Goal: Task Accomplishment & Management: Manage account settings

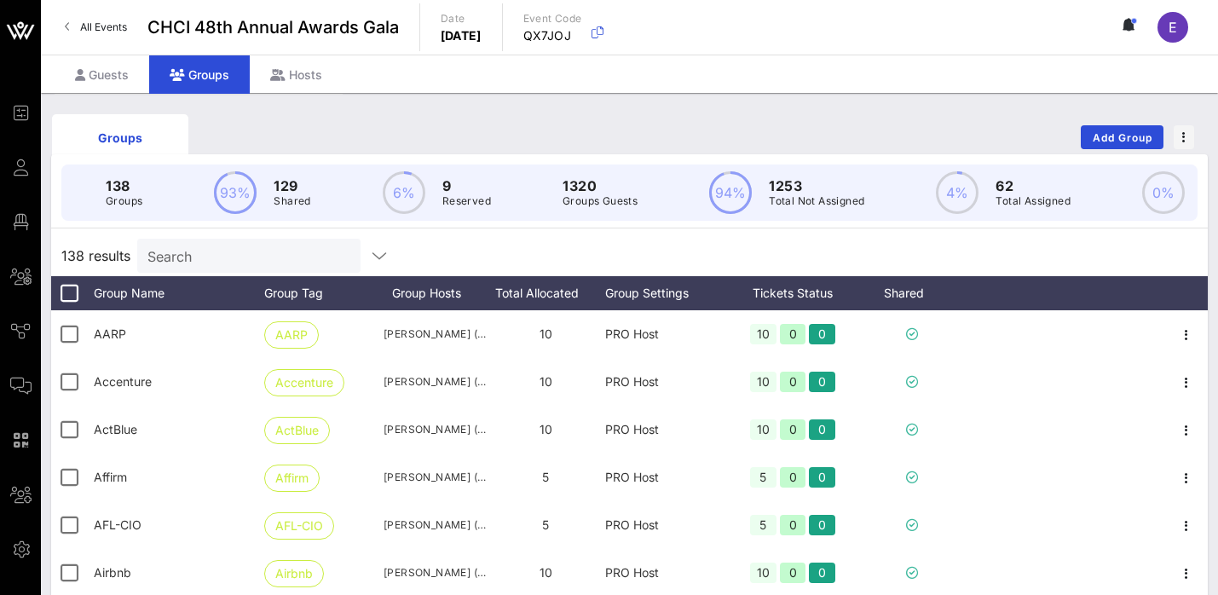
click at [255, 253] on input "Search" at bounding box center [246, 256] width 199 height 22
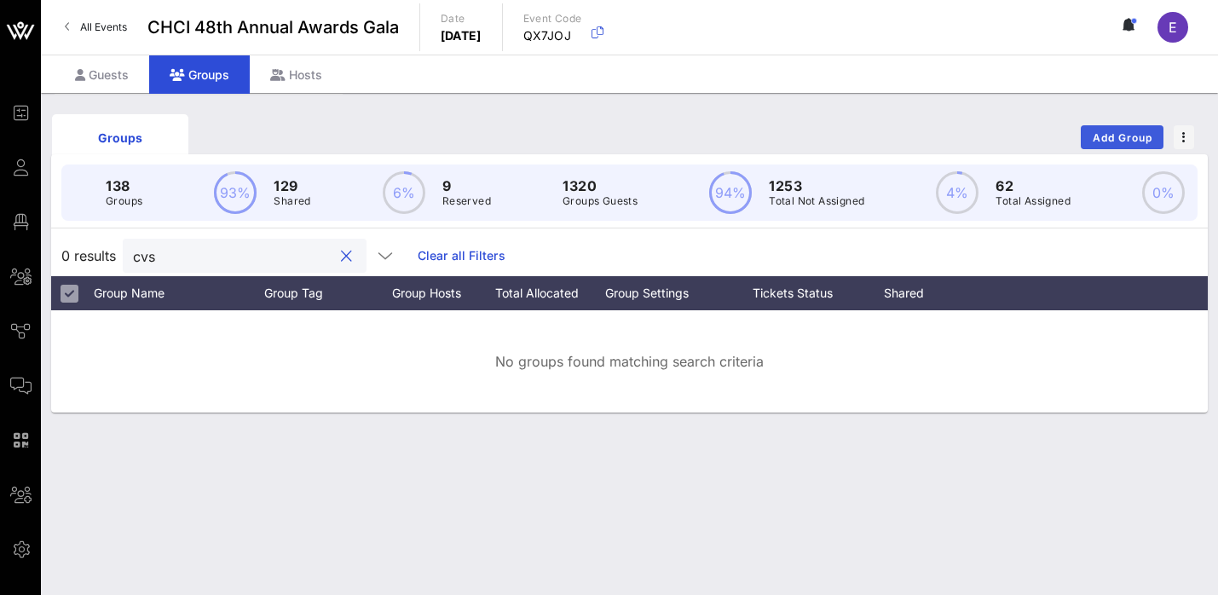
type input "cvs"
click at [1125, 134] on span "Add Group" at bounding box center [1122, 137] width 61 height 13
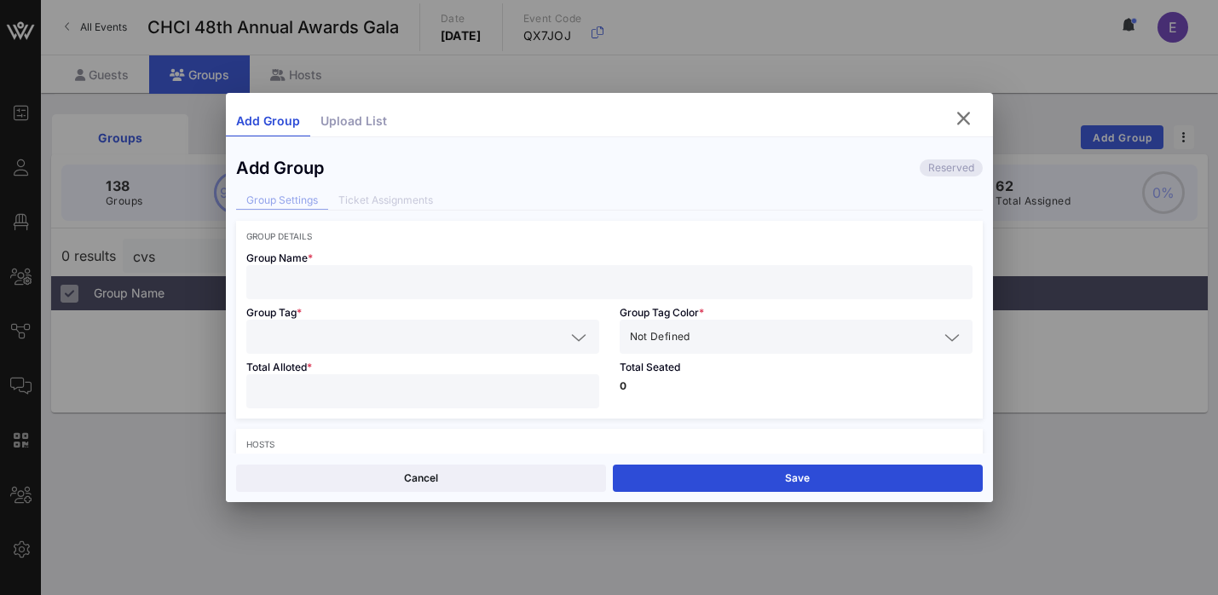
click at [439, 276] on input "text" at bounding box center [610, 282] width 706 height 22
drag, startPoint x: 355, startPoint y: 283, endPoint x: 239, endPoint y: 283, distance: 115.1
click at [239, 283] on div "Group Name * CVS Health" at bounding box center [609, 270] width 747 height 58
type input "CVS Health"
click at [341, 337] on input "text" at bounding box center [411, 337] width 309 height 22
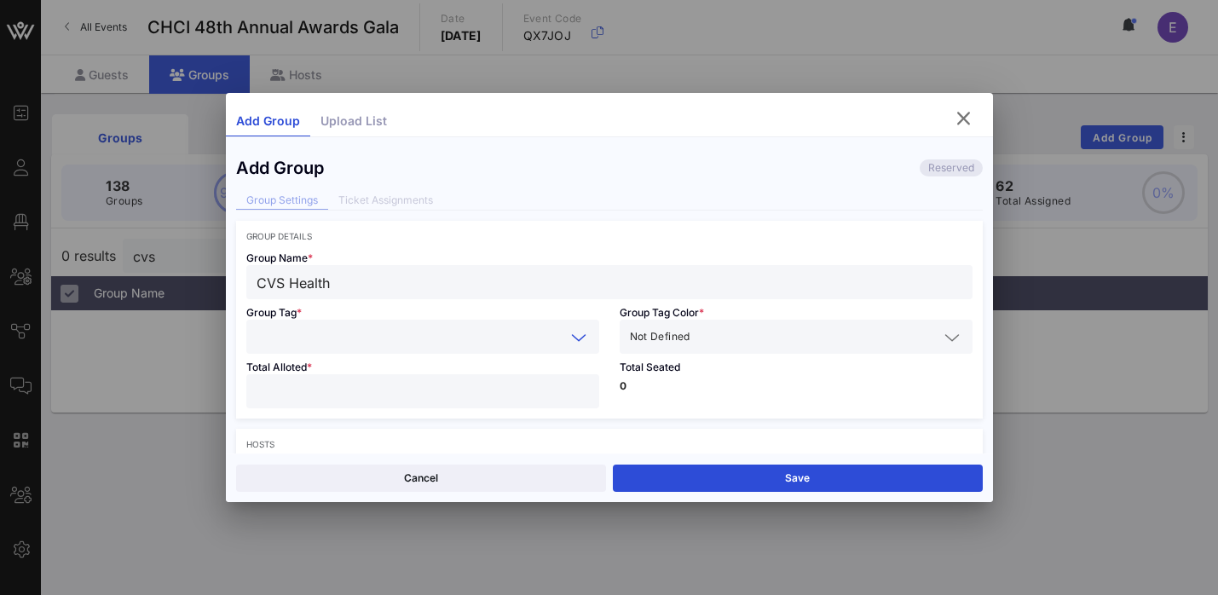
paste input "CVS Health"
type input "CVS Health"
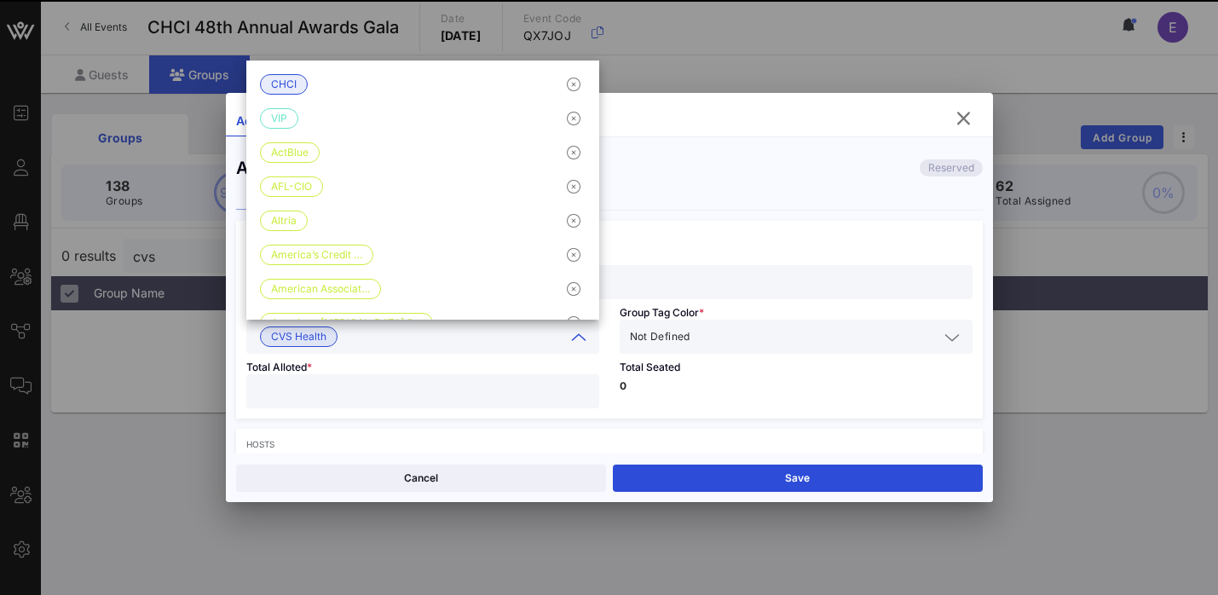
click at [787, 350] on div "Not Defined" at bounding box center [796, 337] width 332 height 34
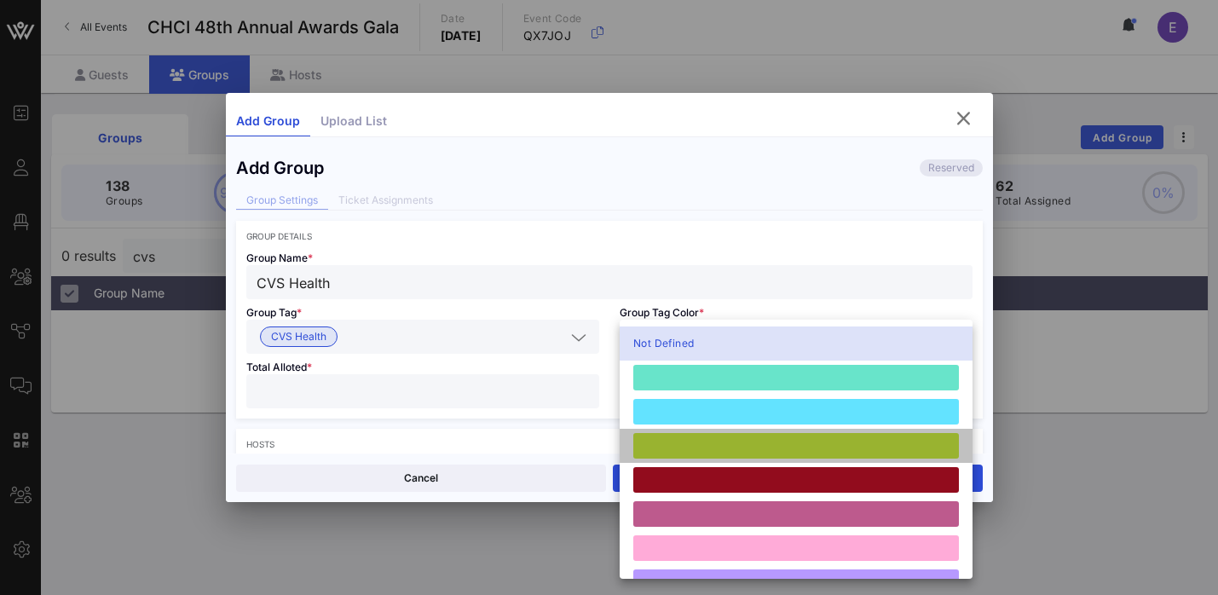
click at [702, 459] on div at bounding box center [796, 446] width 353 height 34
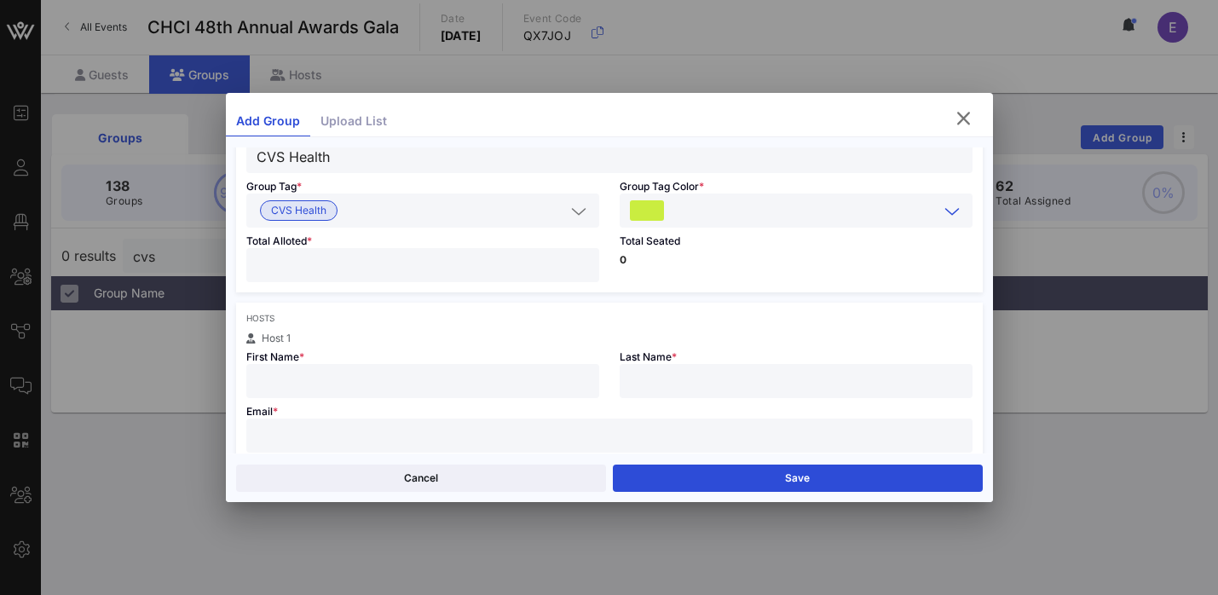
scroll to position [127, 0]
click at [447, 266] on input "number" at bounding box center [423, 264] width 332 height 22
type input "*"
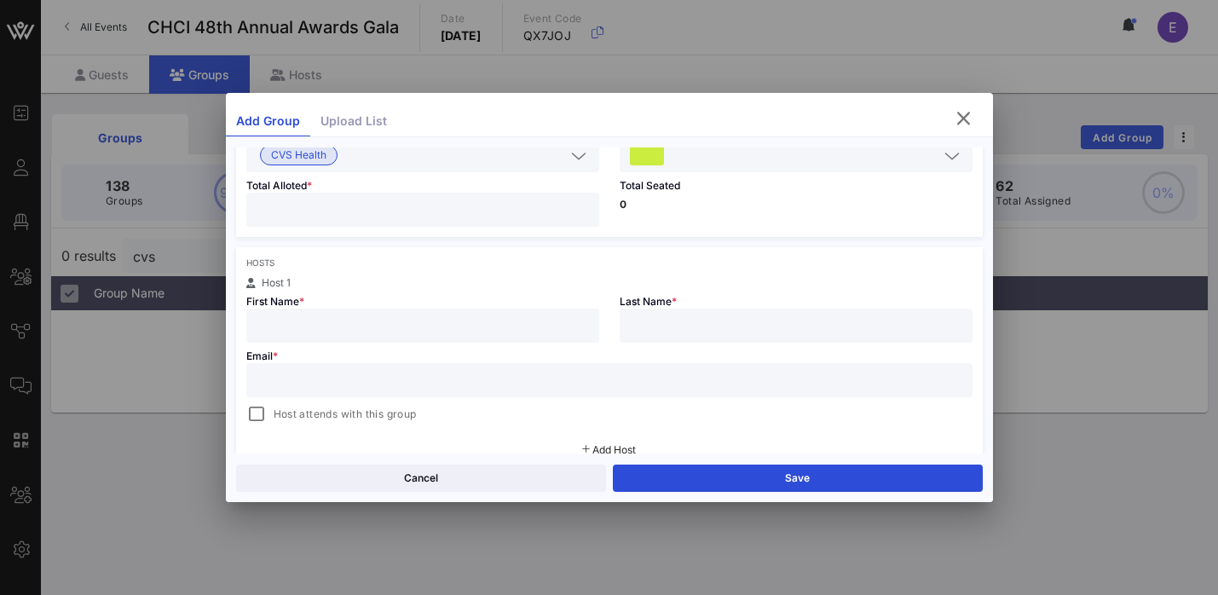
scroll to position [194, 0]
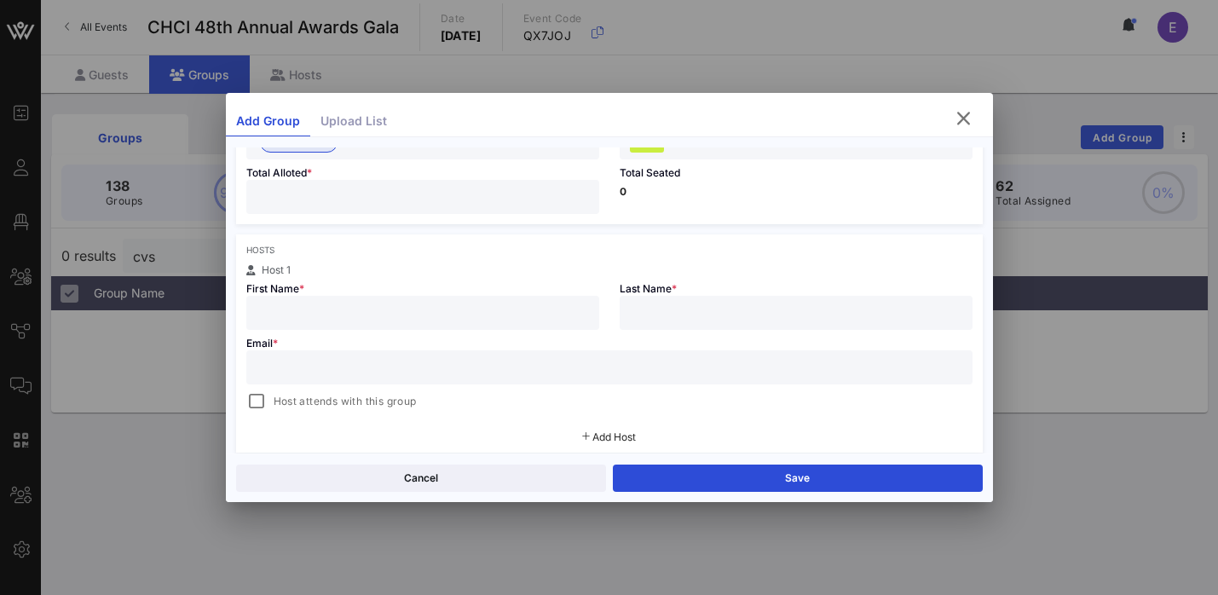
type input "**"
click at [463, 370] on input "text" at bounding box center [610, 367] width 706 height 22
paste input "[PERSON_NAME][EMAIL_ADDRESS][PERSON_NAME][DOMAIN_NAME]"
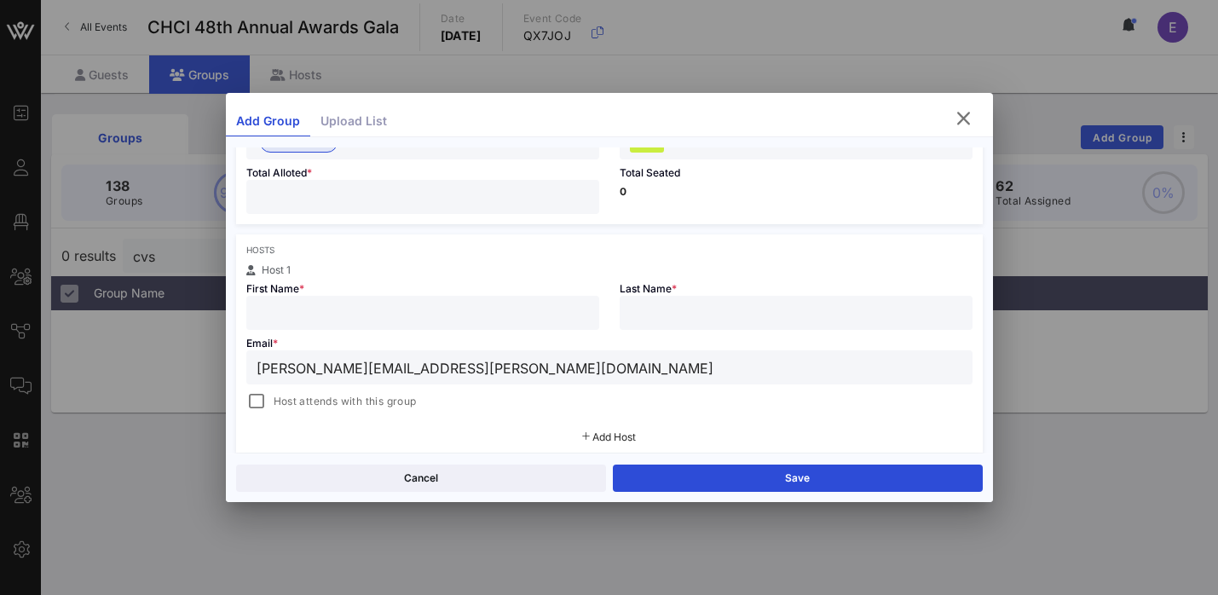
type input "[PERSON_NAME][EMAIL_ADDRESS][PERSON_NAME][DOMAIN_NAME]"
click at [343, 306] on input "text" at bounding box center [423, 313] width 332 height 22
paste input "[PERSON_NAME]"
click at [319, 310] on input "[PERSON_NAME]" at bounding box center [423, 313] width 332 height 22
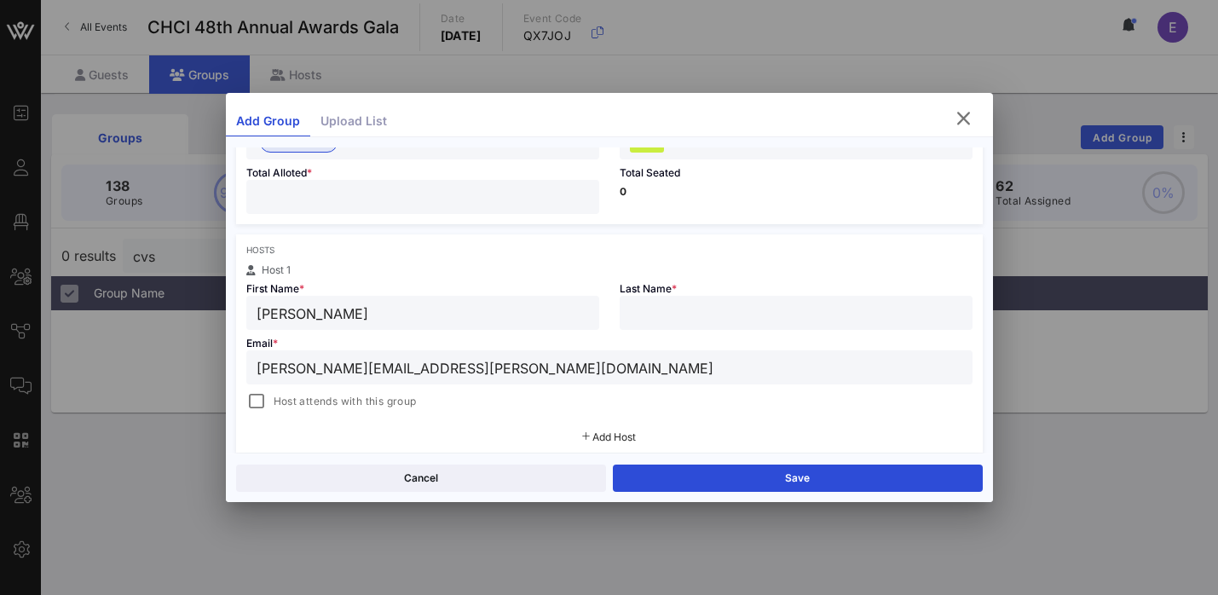
type input "[PERSON_NAME]"
paste input "Burda"
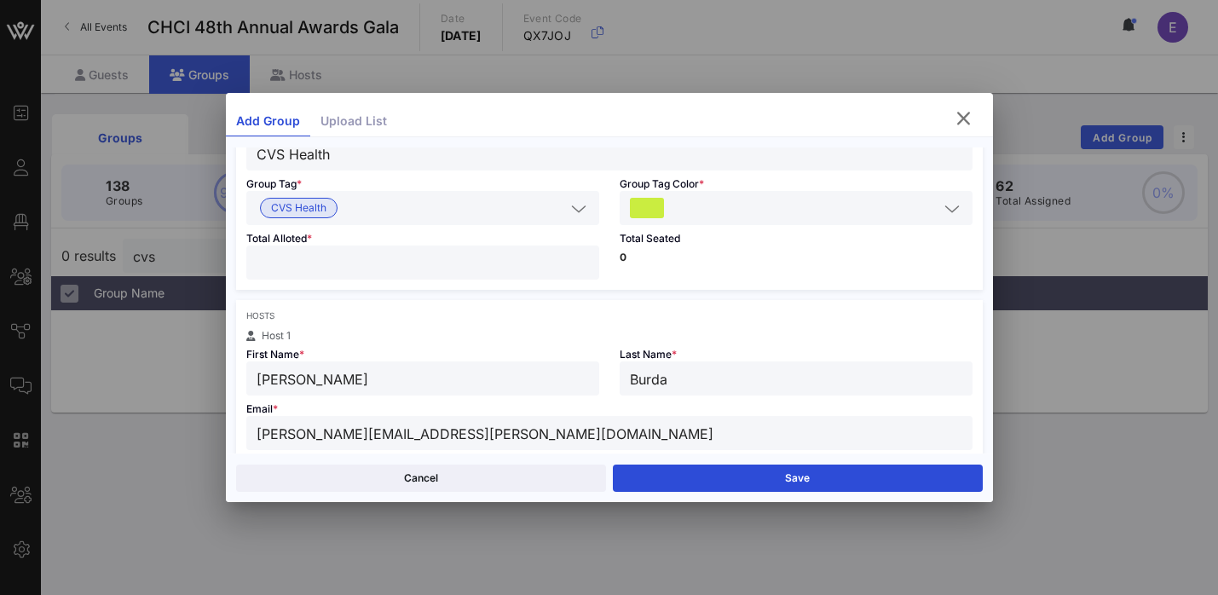
scroll to position [122, 0]
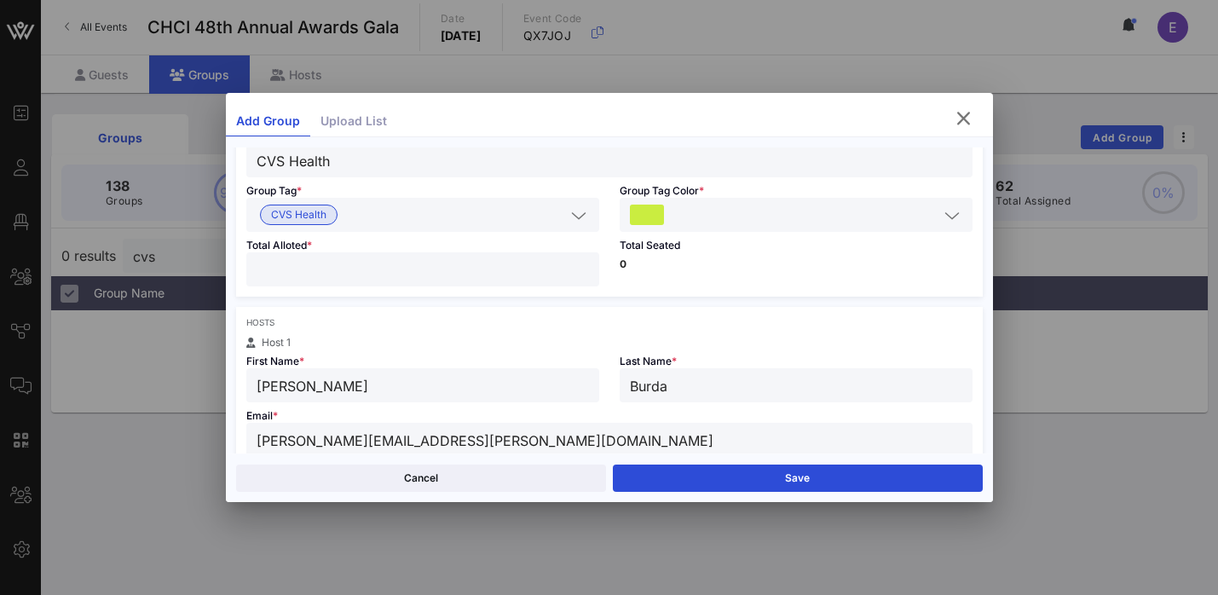
type input "Burda"
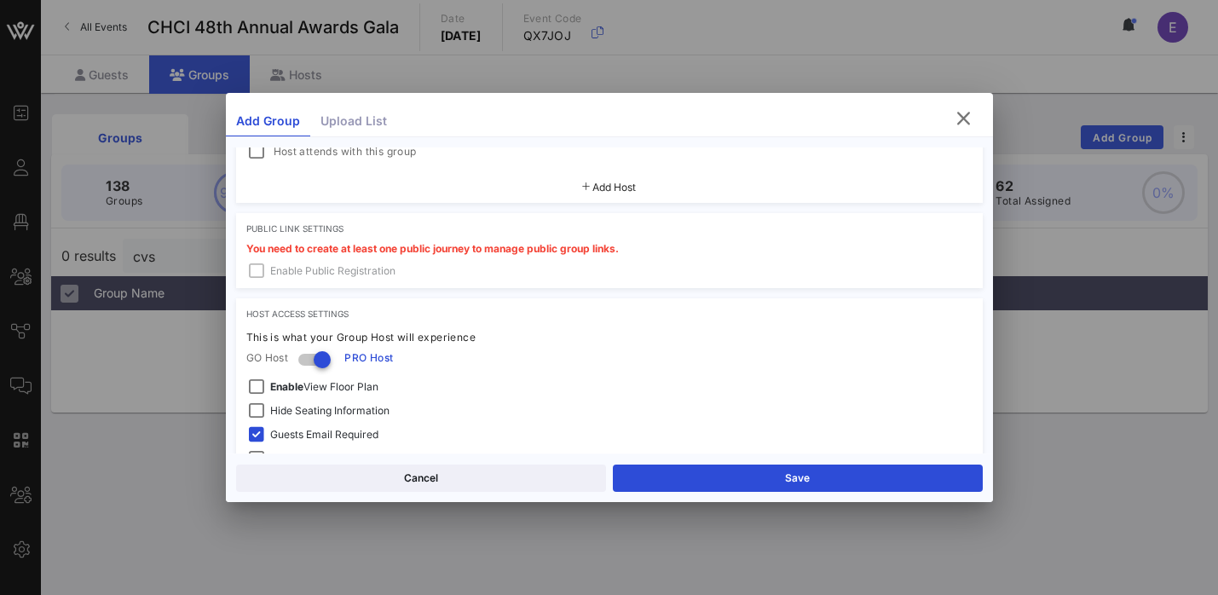
scroll to position [541, 0]
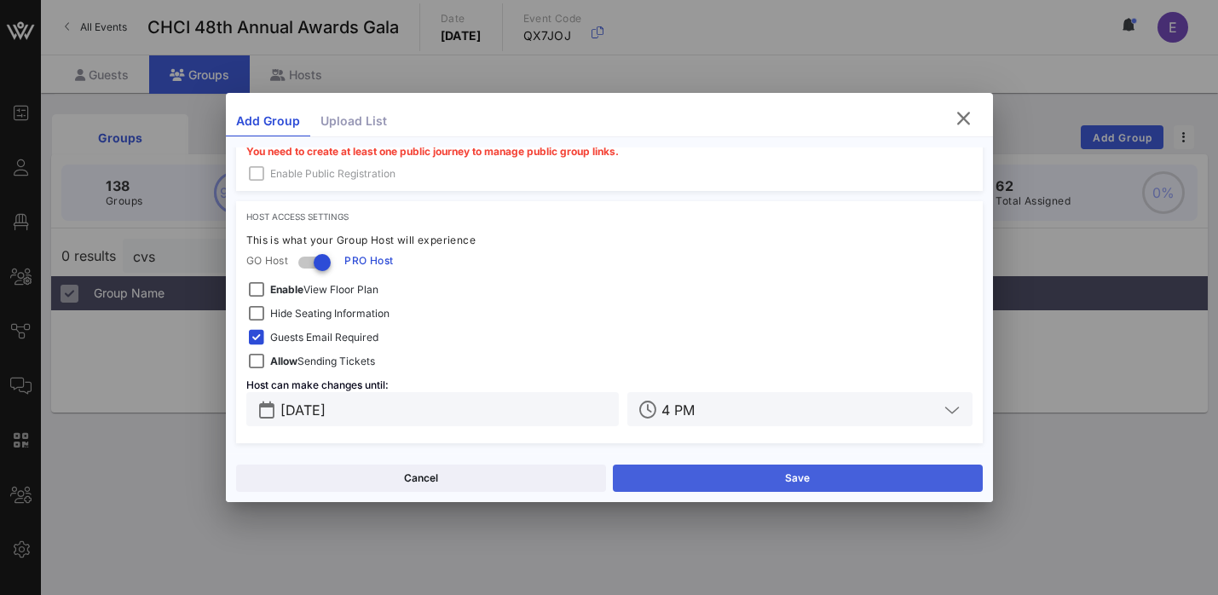
click at [753, 483] on button "Save" at bounding box center [798, 477] width 370 height 27
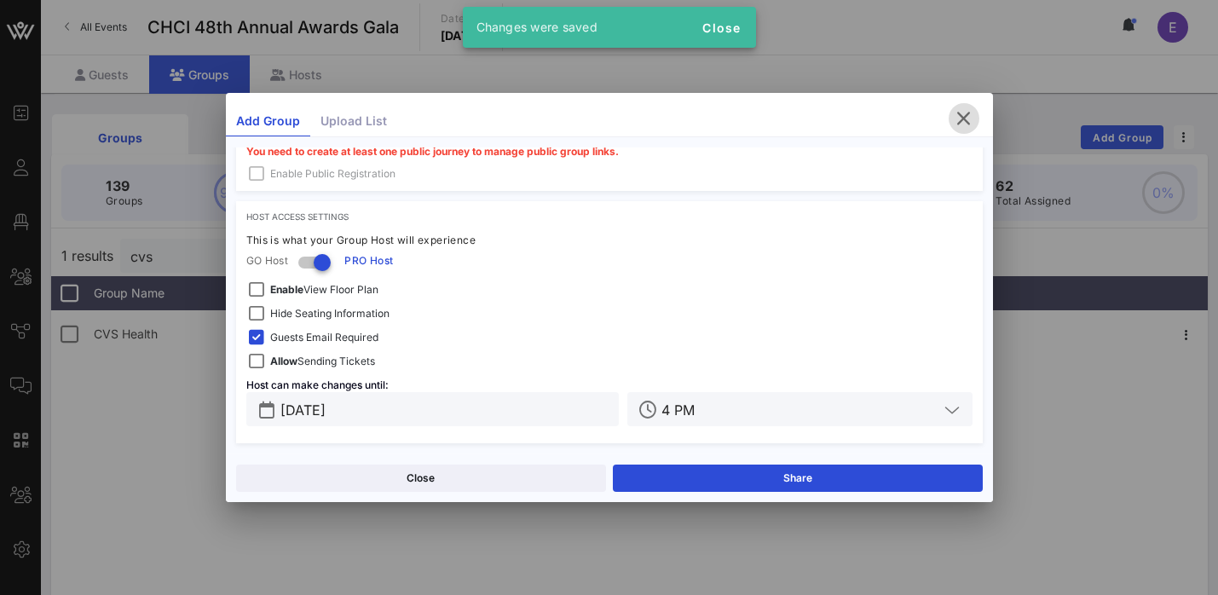
click at [960, 115] on icon "button" at bounding box center [964, 118] width 20 height 20
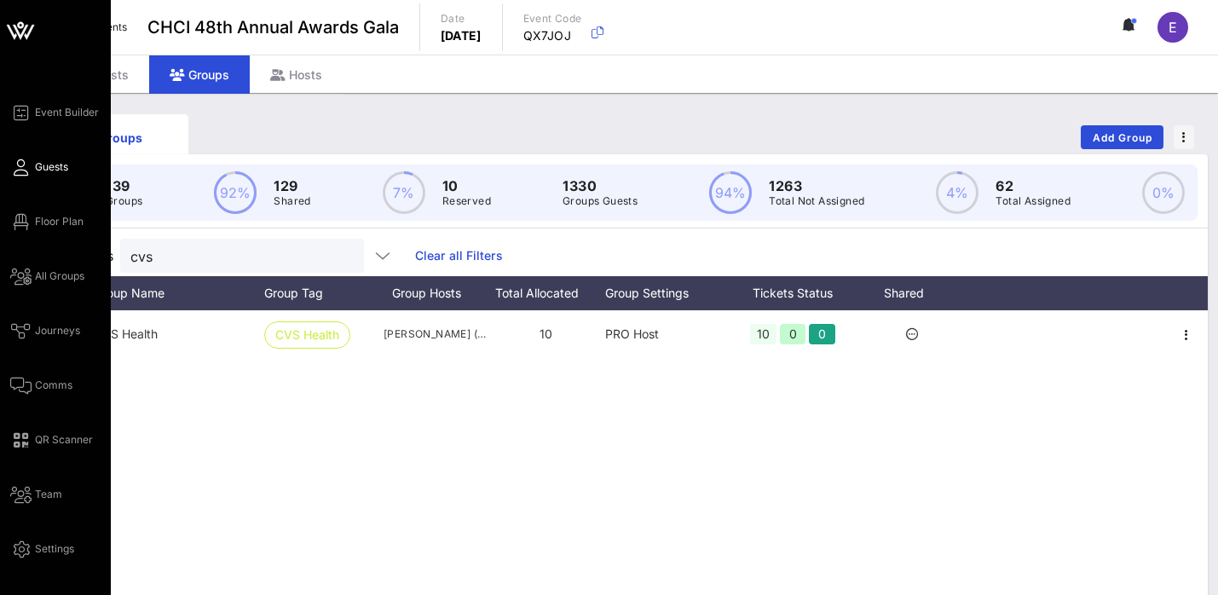
click at [26, 166] on icon at bounding box center [20, 167] width 21 height 3
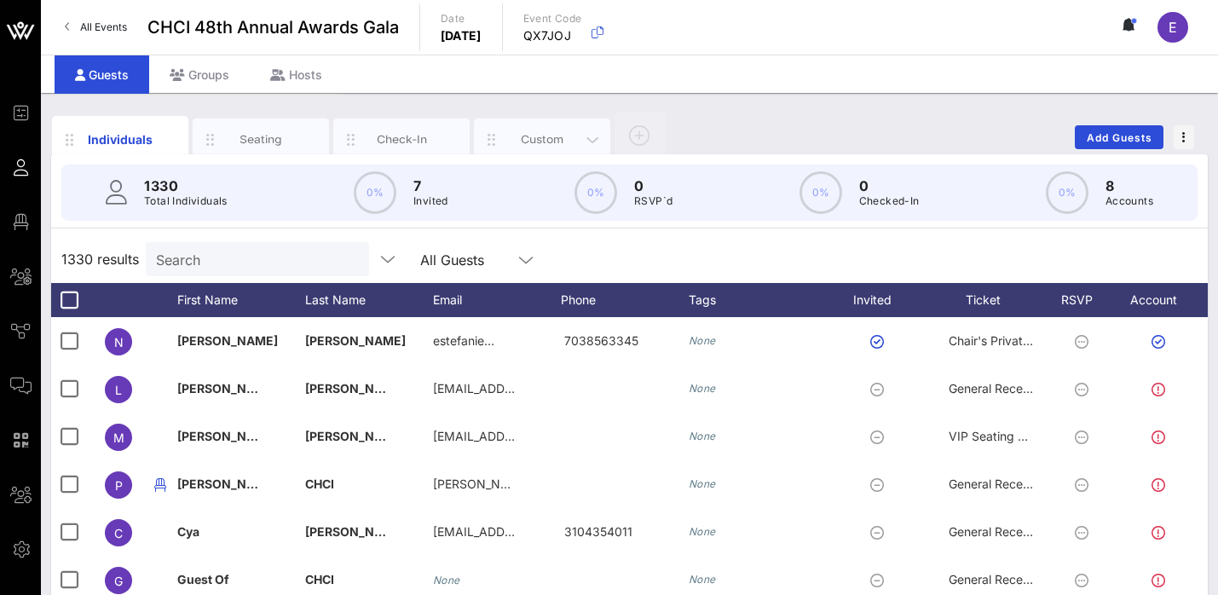
click at [547, 146] on div "Custom" at bounding box center [543, 139] width 76 height 16
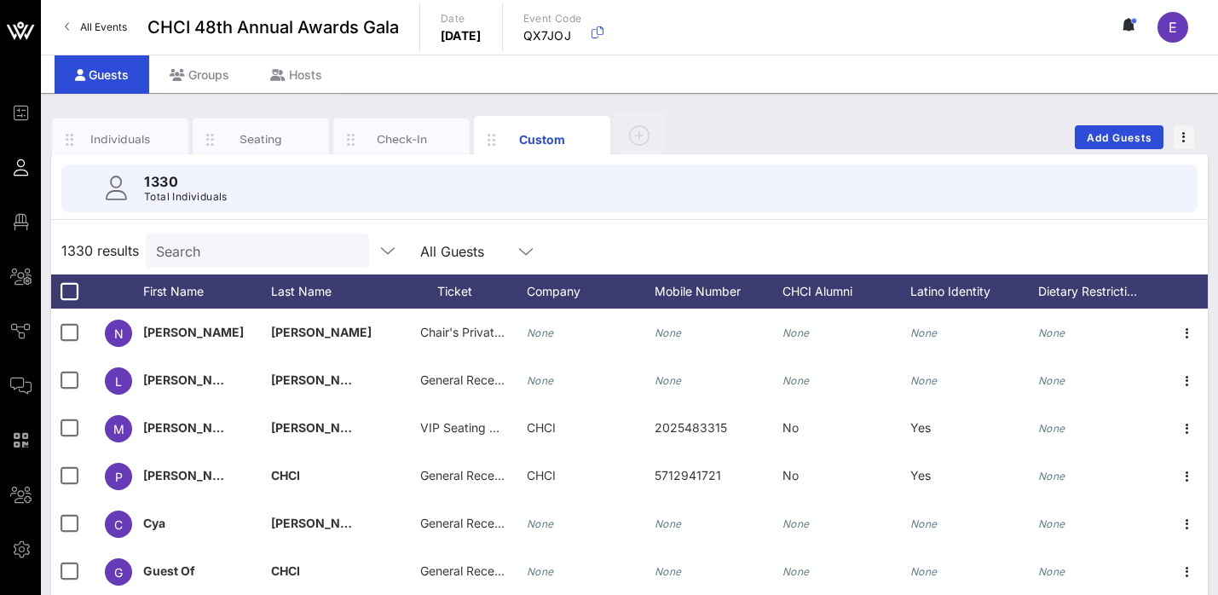
click at [245, 251] on input "Search" at bounding box center [255, 250] width 199 height 22
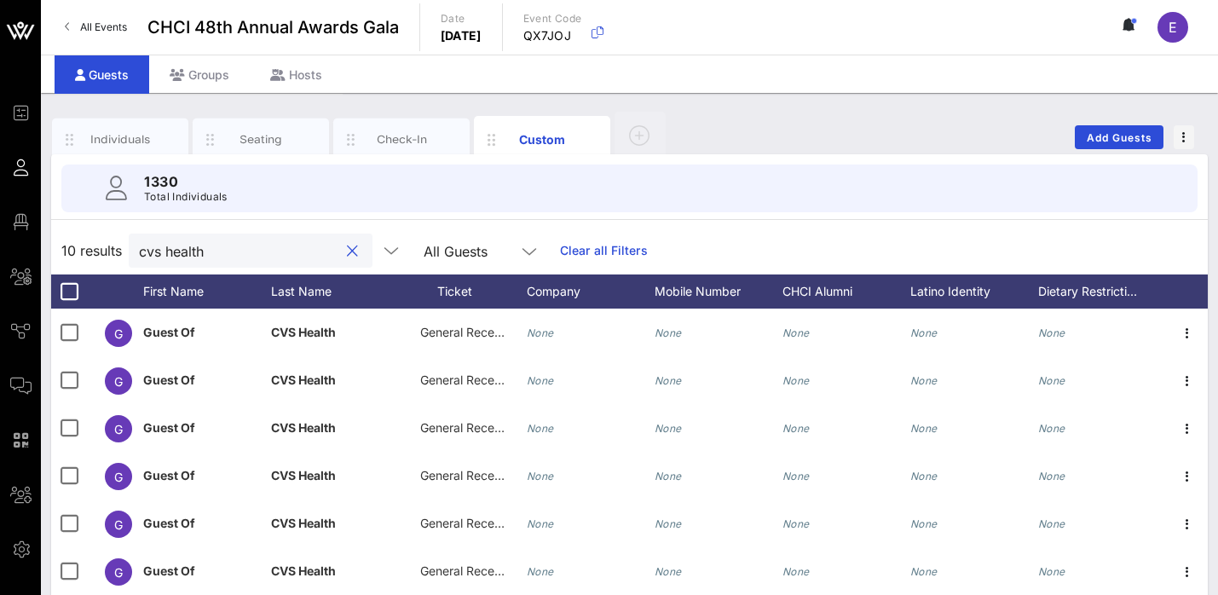
type input "cvs health"
click at [727, 240] on div "10 results cvs health All Guests Clear all Filters" at bounding box center [629, 251] width 1157 height 48
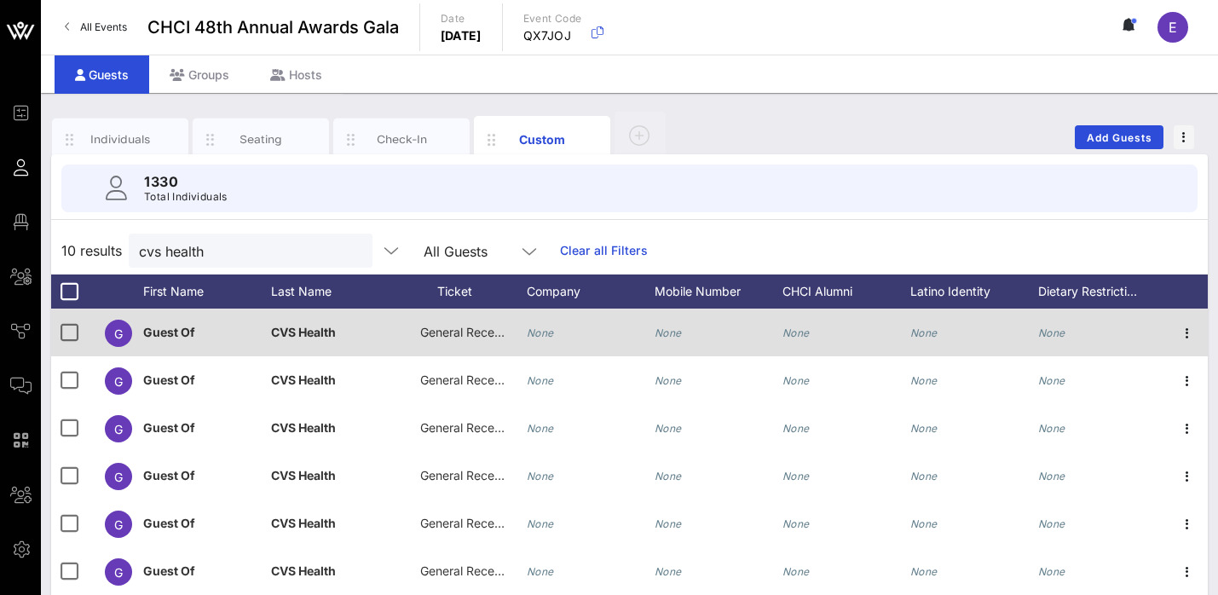
click at [444, 326] on span "General Reception" at bounding box center [471, 332] width 102 height 14
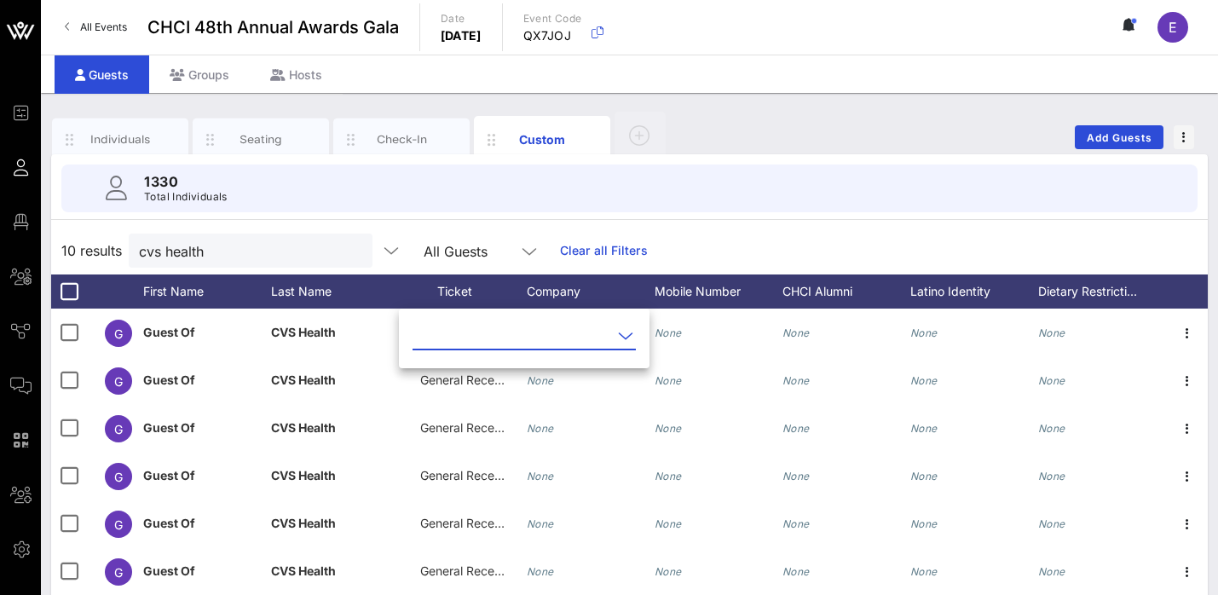
click at [470, 340] on input "text" at bounding box center [511, 335] width 199 height 27
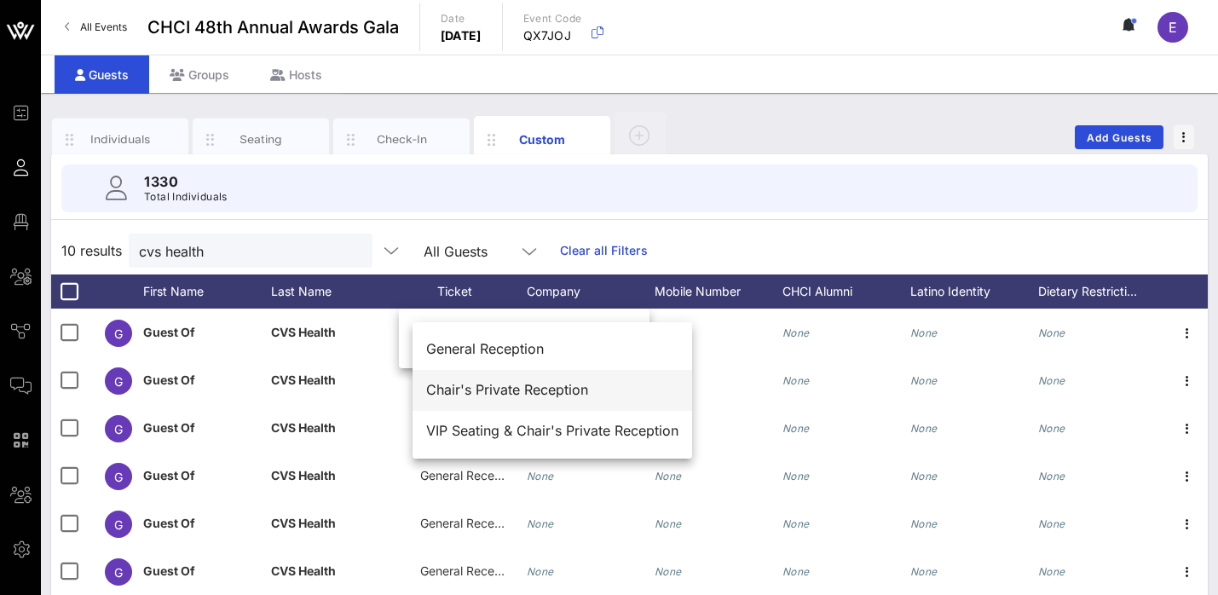
click at [520, 391] on div "Chair's Private Reception" at bounding box center [552, 390] width 252 height 16
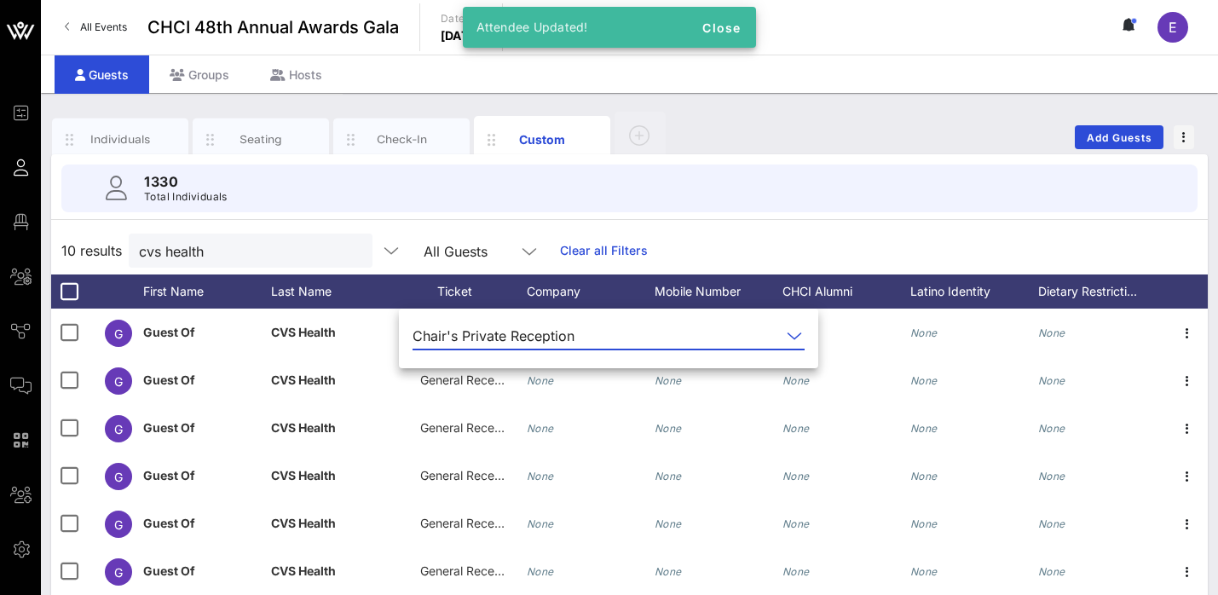
click at [806, 218] on div "1330 Total Individuals" at bounding box center [629, 188] width 1177 height 68
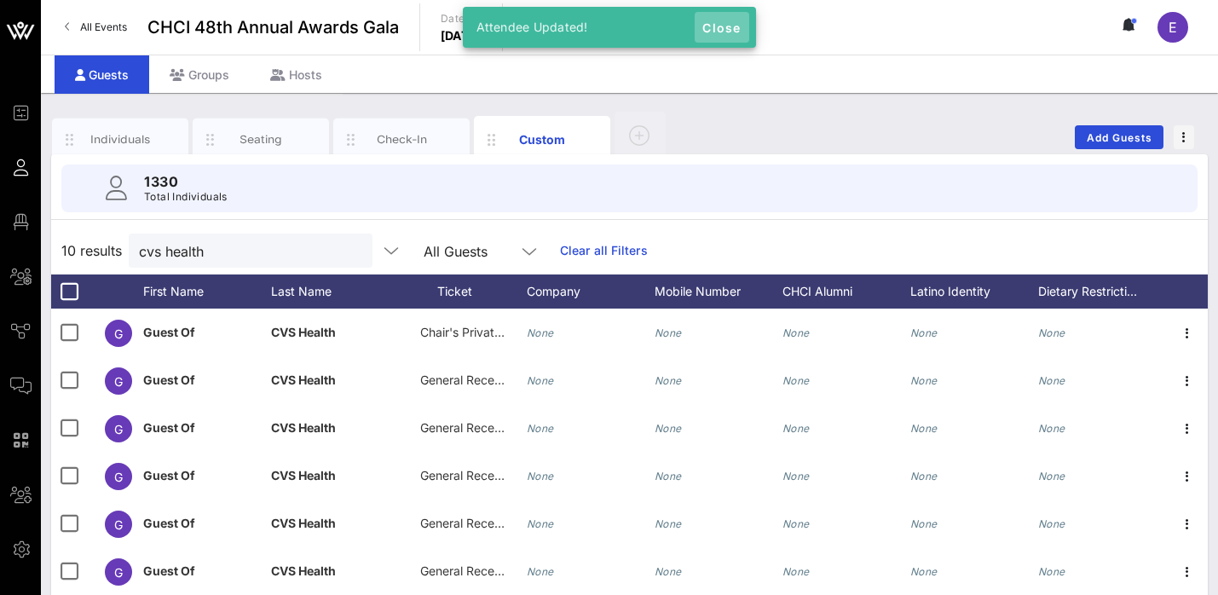
click at [723, 23] on span "Close" at bounding box center [721, 27] width 41 height 14
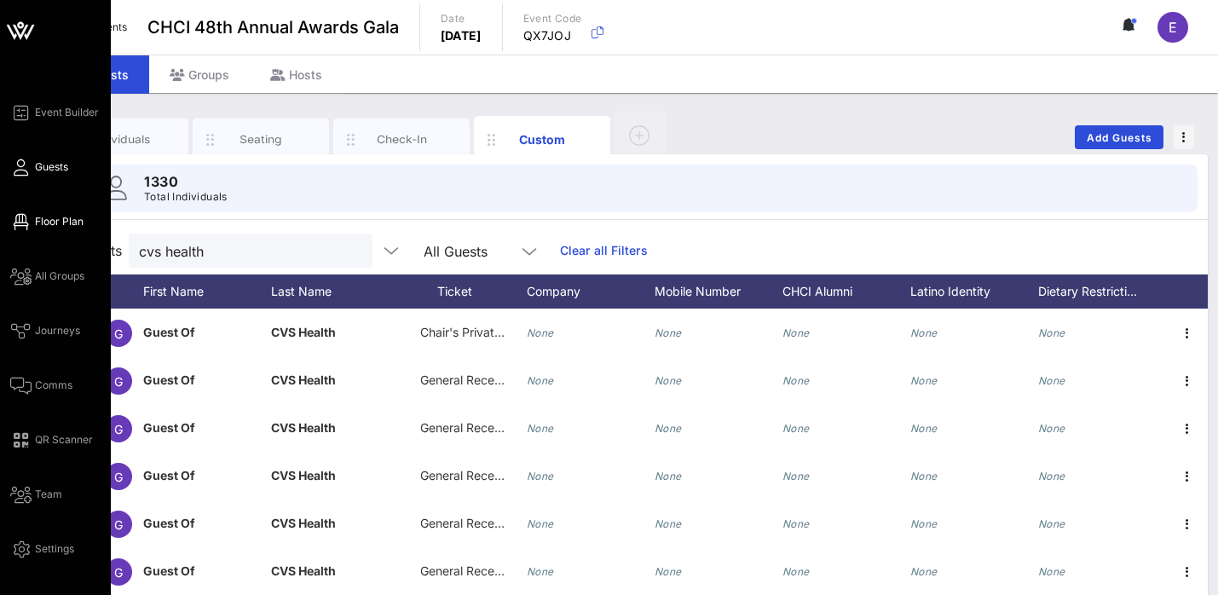
click at [51, 224] on span "Floor Plan" at bounding box center [59, 221] width 49 height 15
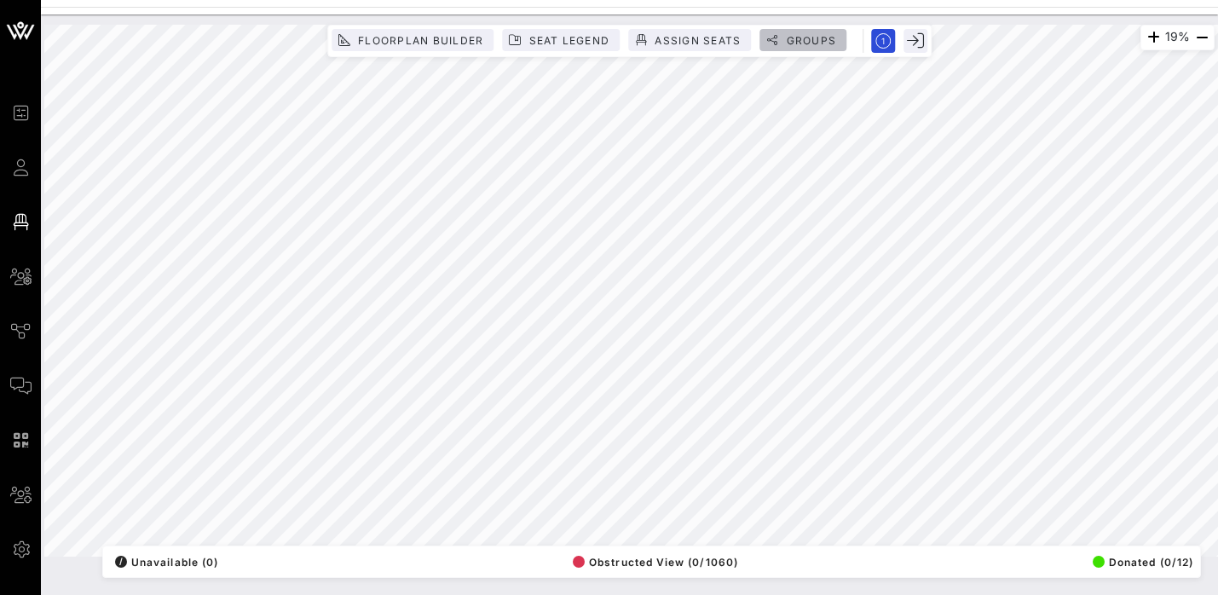
click at [799, 43] on span "Groups" at bounding box center [810, 40] width 51 height 13
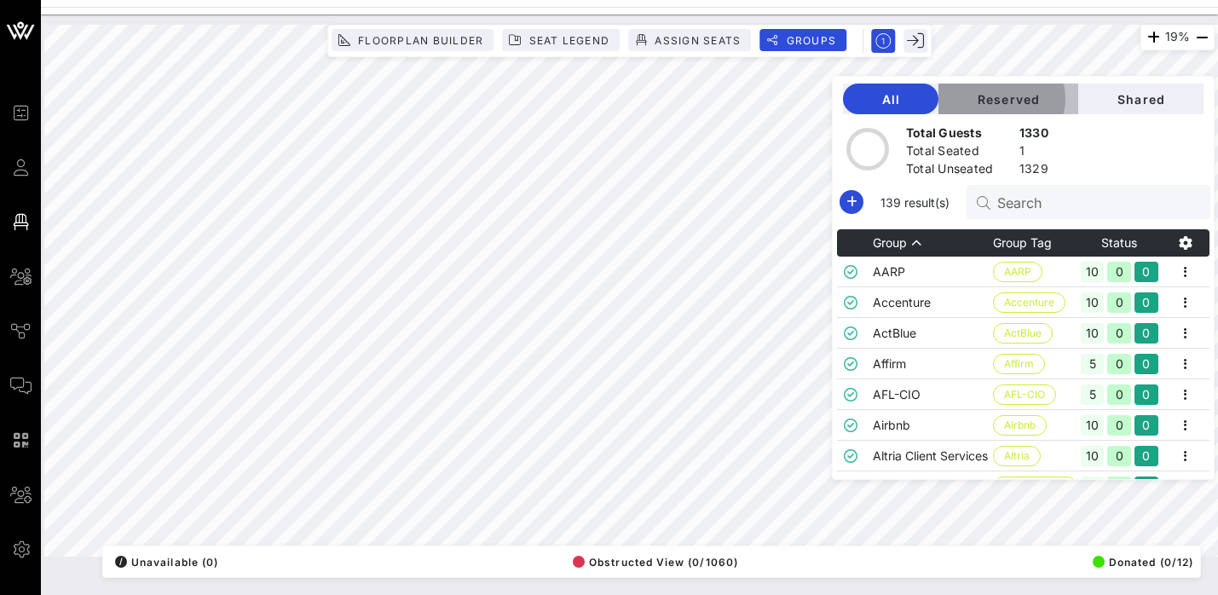
click at [1039, 92] on span "Reserved" at bounding box center [1008, 99] width 112 height 14
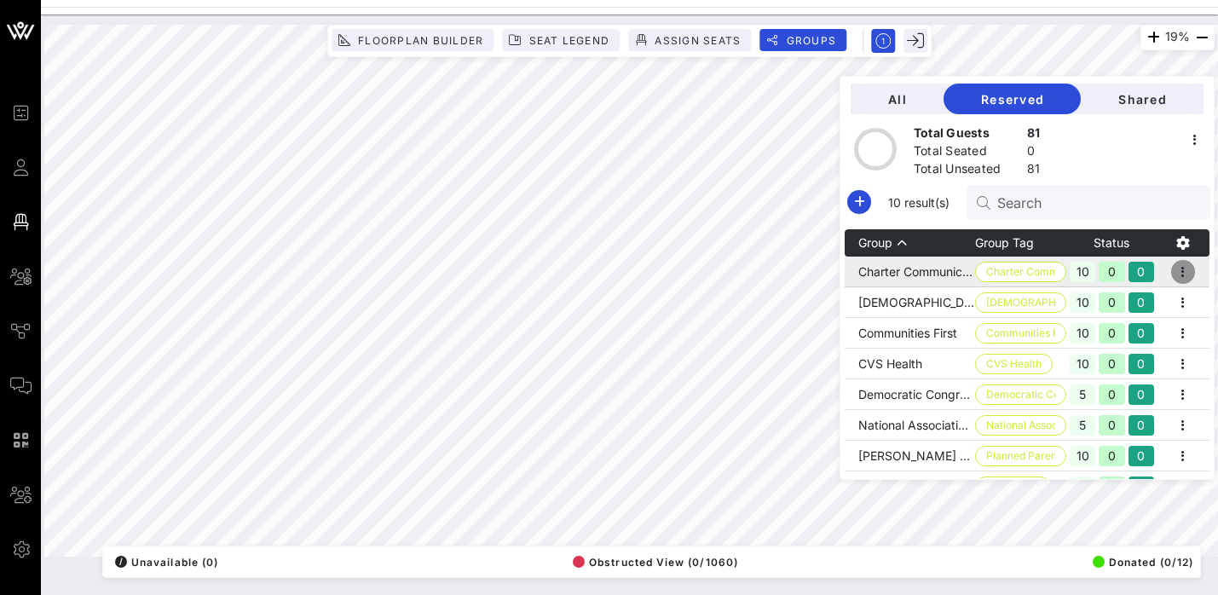
click at [1186, 268] on icon "button" at bounding box center [1183, 272] width 20 height 20
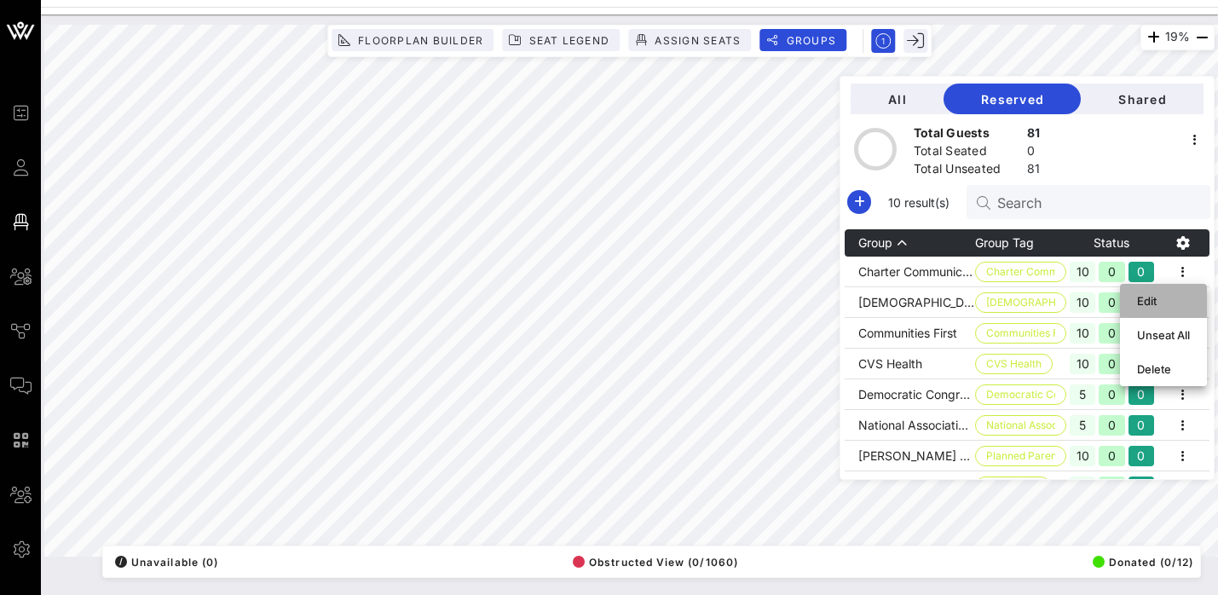
click at [1154, 299] on div "Edit" at bounding box center [1163, 301] width 53 height 14
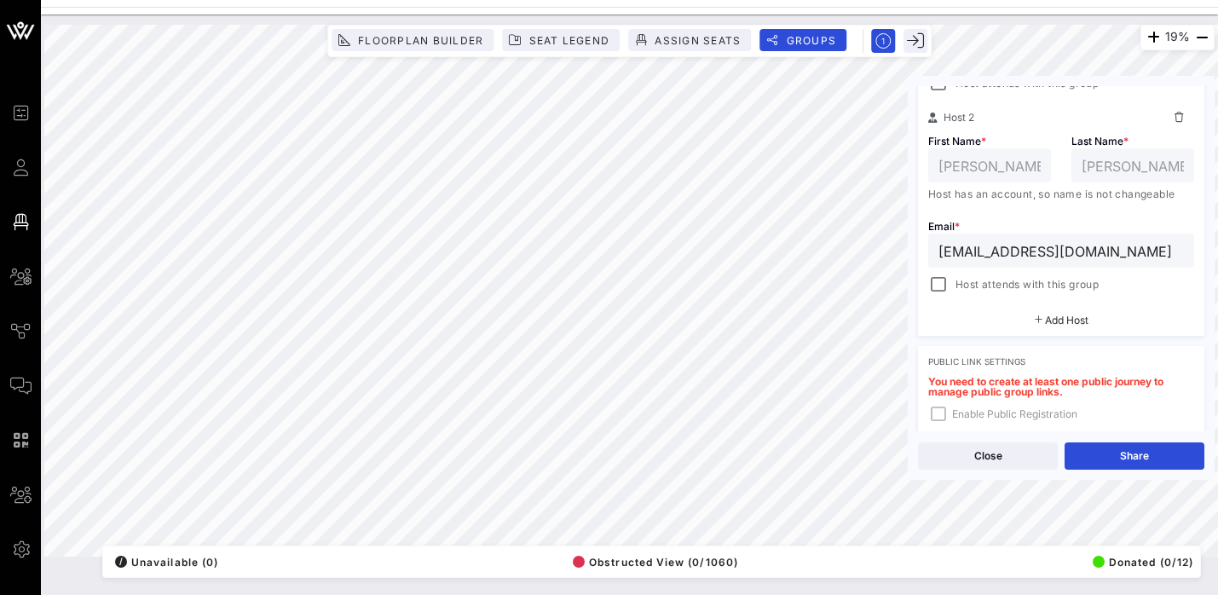
scroll to position [476, 0]
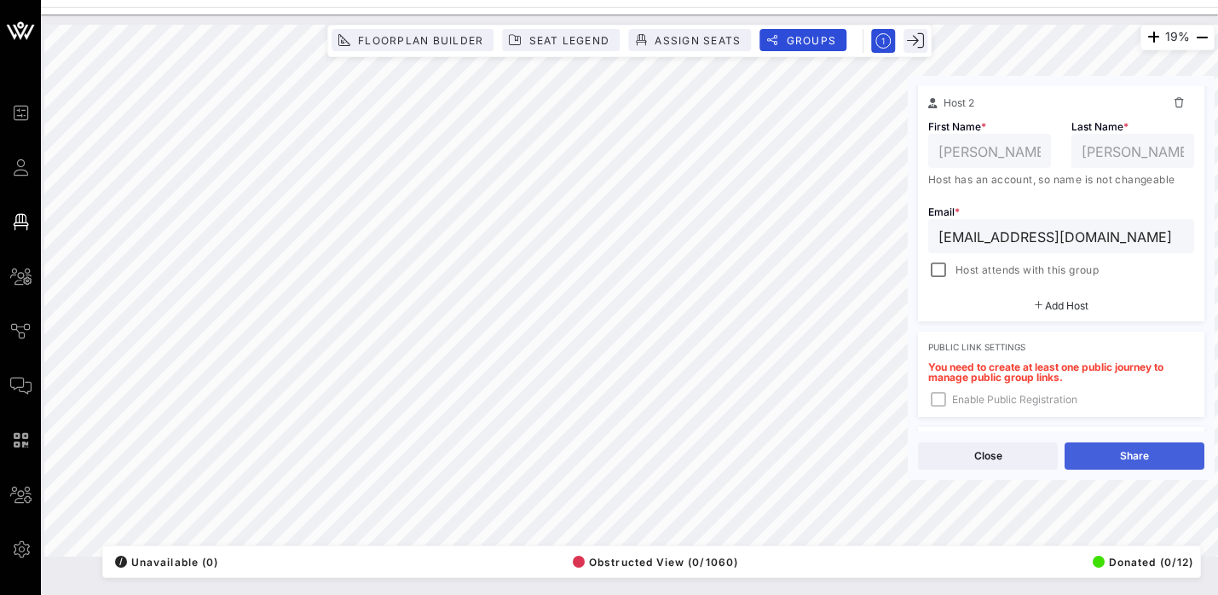
click at [1154, 454] on button "Share" at bounding box center [1134, 455] width 140 height 27
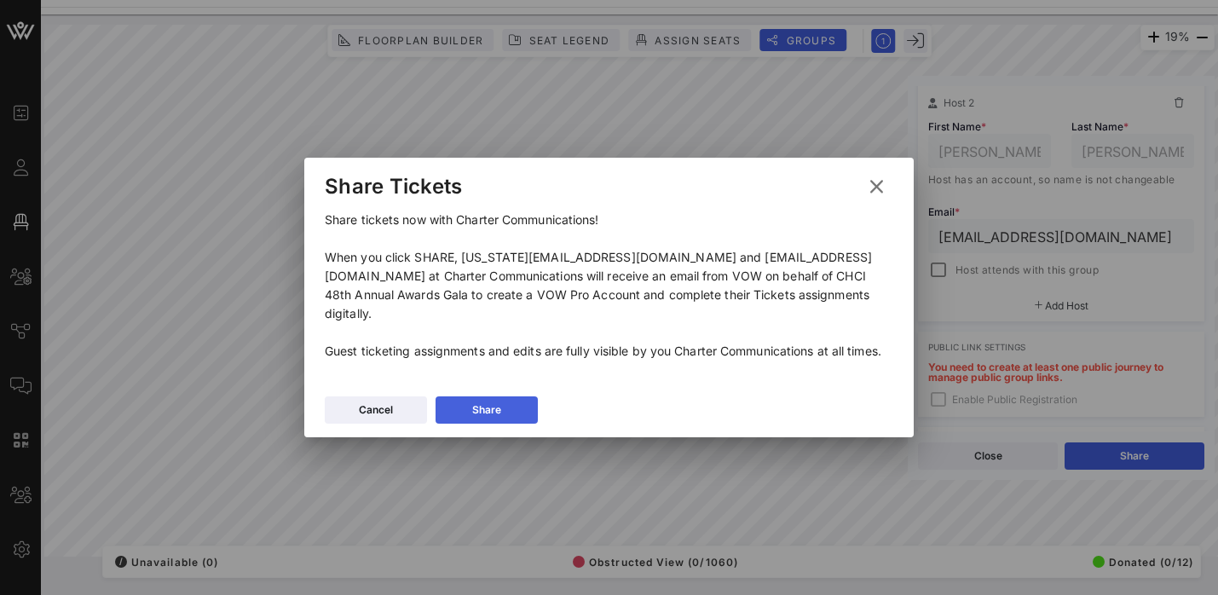
click at [475, 401] on div "Share" at bounding box center [486, 409] width 29 height 17
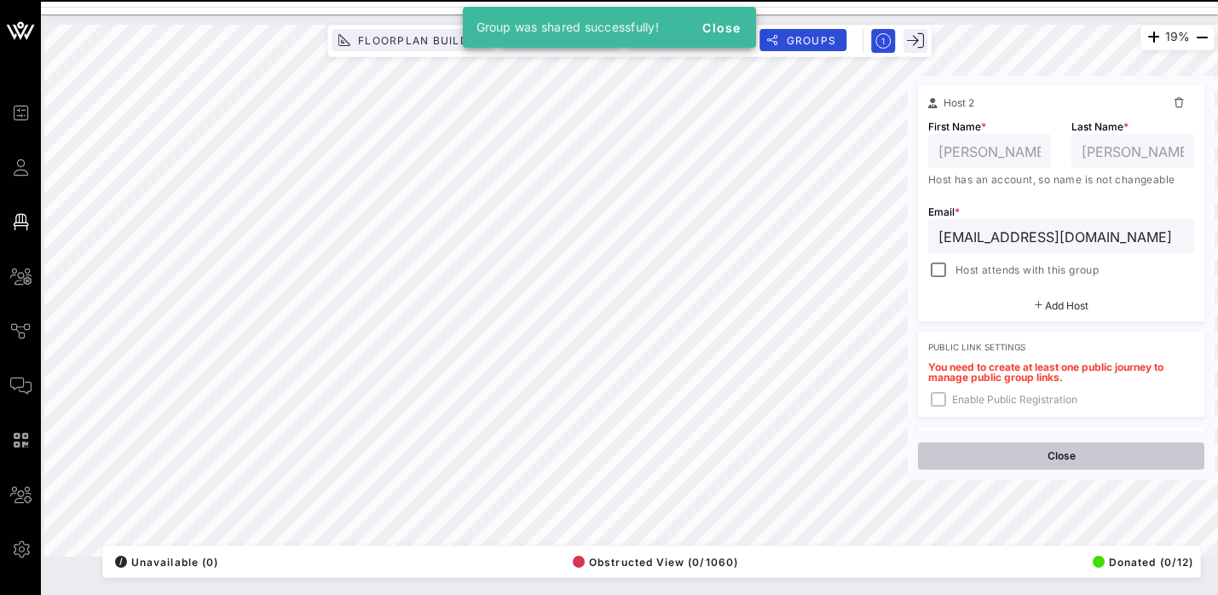
click at [1073, 455] on button "Close" at bounding box center [1061, 455] width 286 height 27
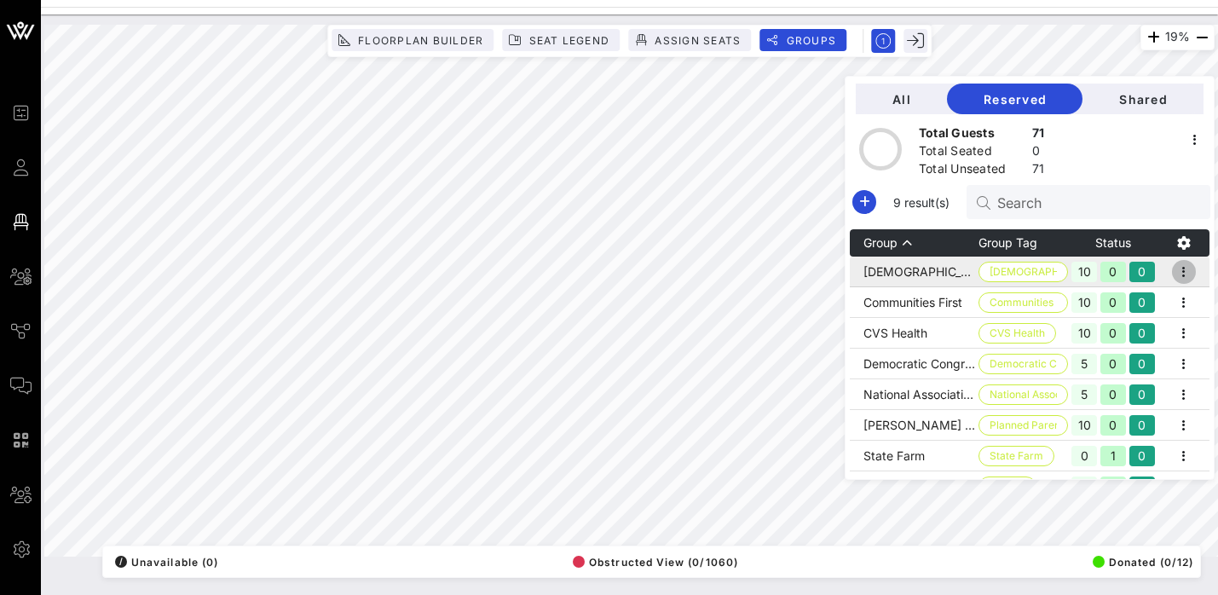
click at [1188, 277] on icon "button" at bounding box center [1184, 272] width 20 height 20
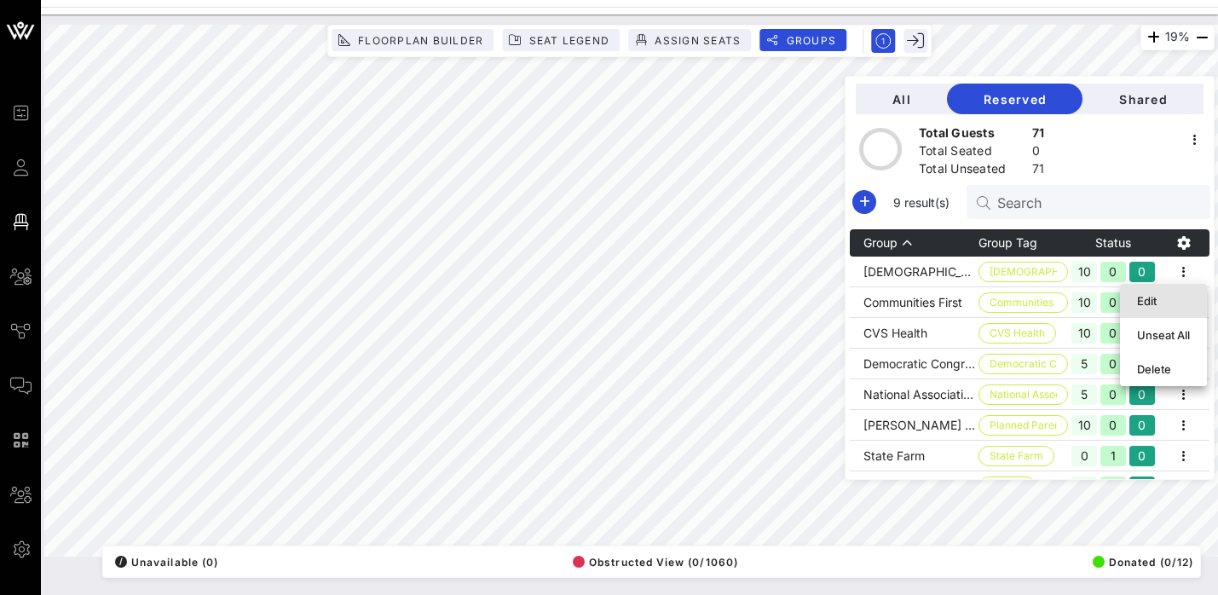
click at [1166, 298] on div "Edit" at bounding box center [1163, 301] width 53 height 14
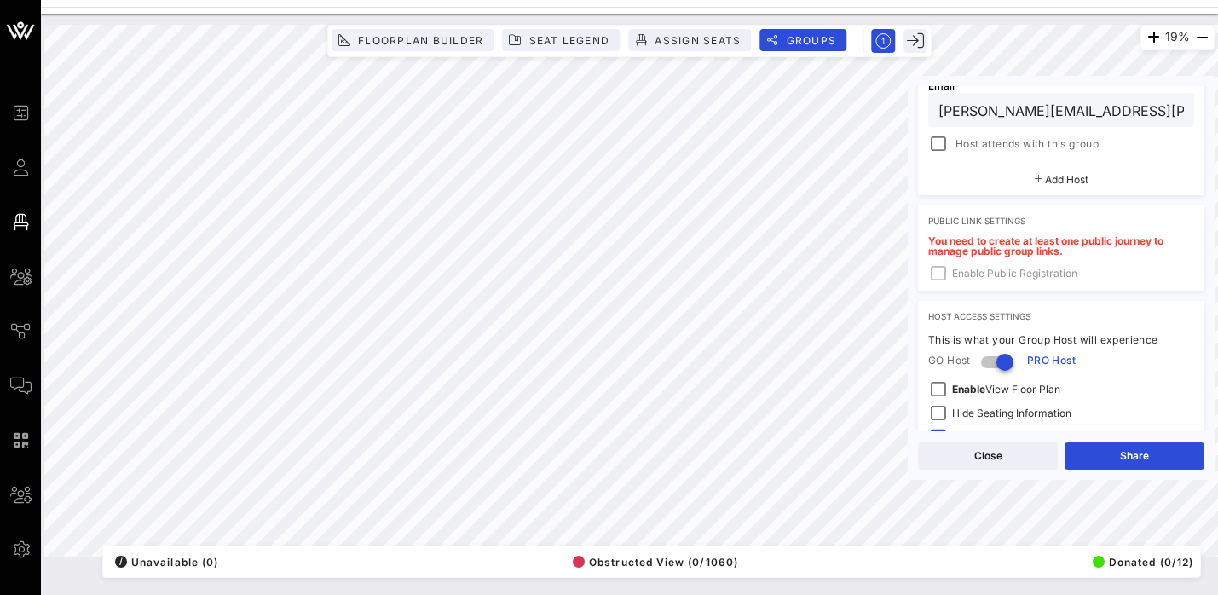
scroll to position [541, 0]
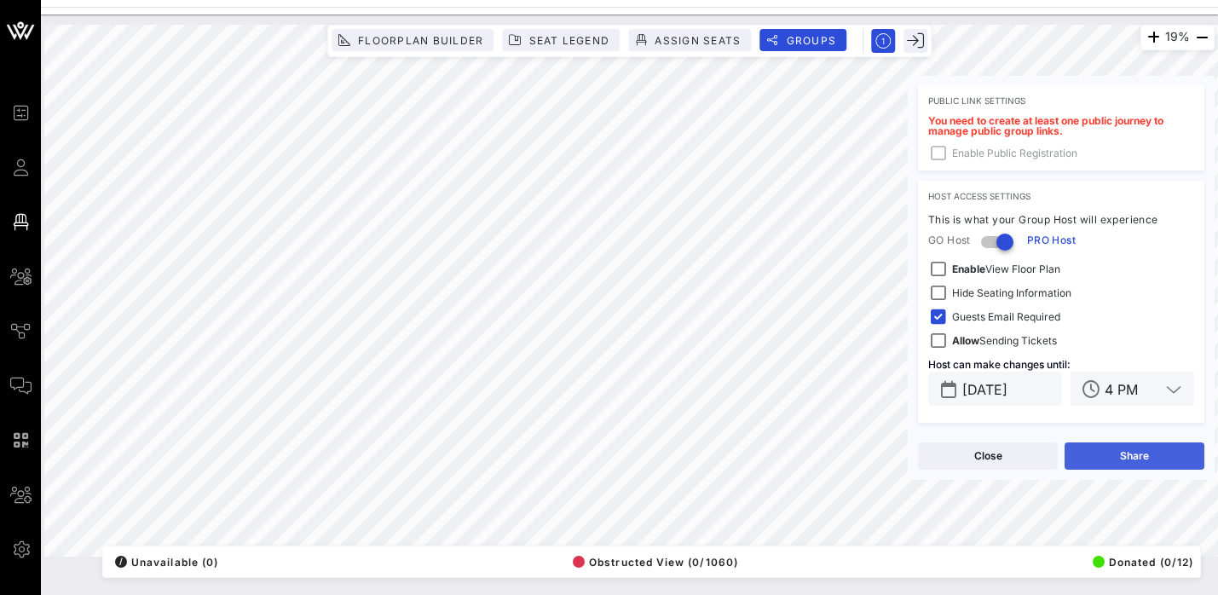
click at [1148, 456] on button "Share" at bounding box center [1134, 455] width 140 height 27
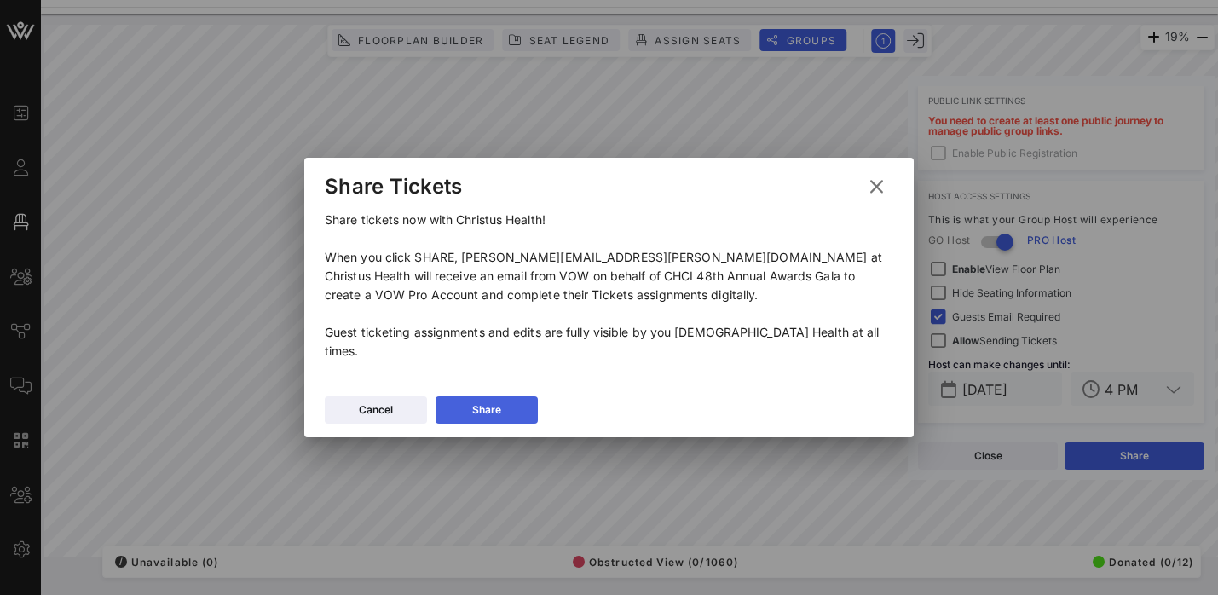
click at [496, 404] on div "Share" at bounding box center [486, 409] width 29 height 17
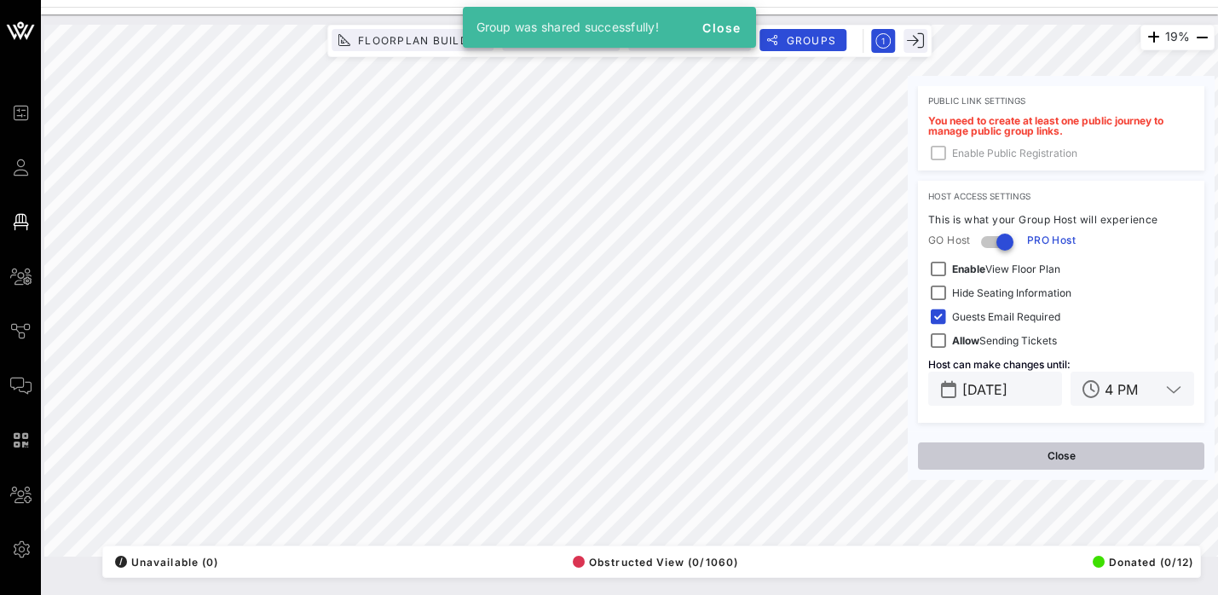
click at [1115, 453] on button "Close" at bounding box center [1061, 455] width 286 height 27
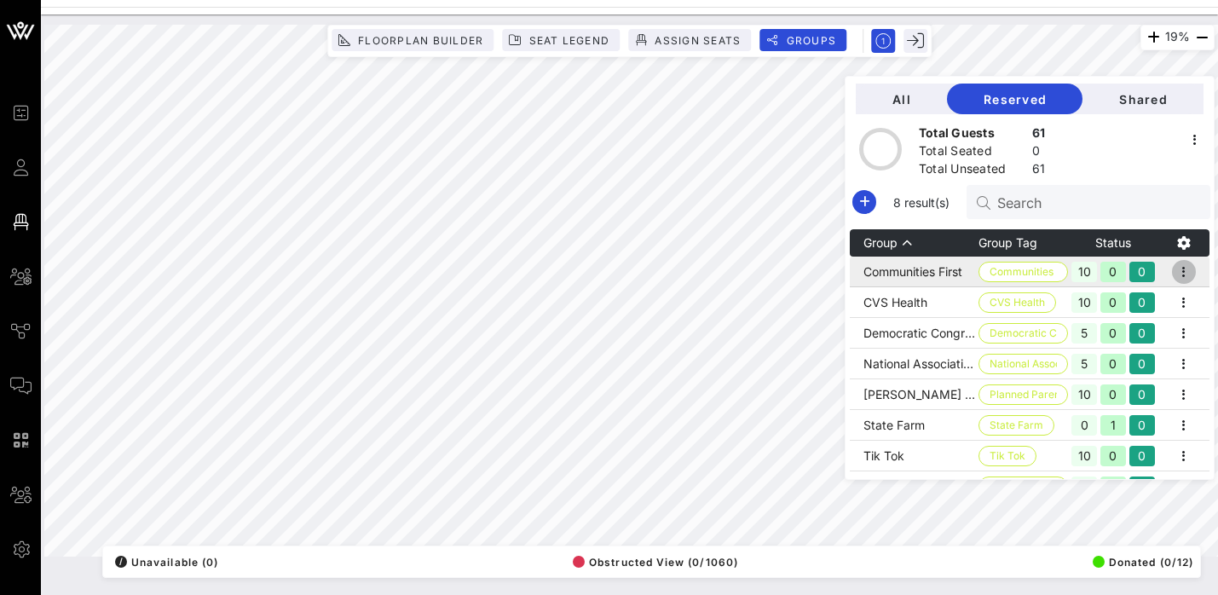
click at [1188, 275] on icon "button" at bounding box center [1184, 272] width 20 height 20
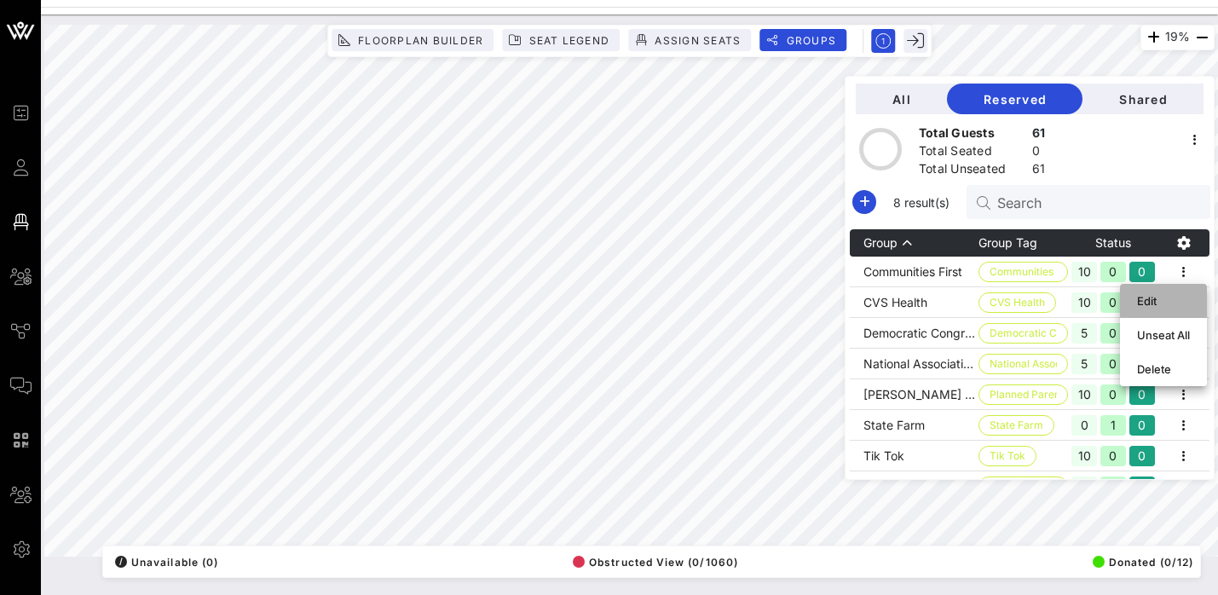
click at [1151, 304] on div "Edit" at bounding box center [1163, 301] width 53 height 14
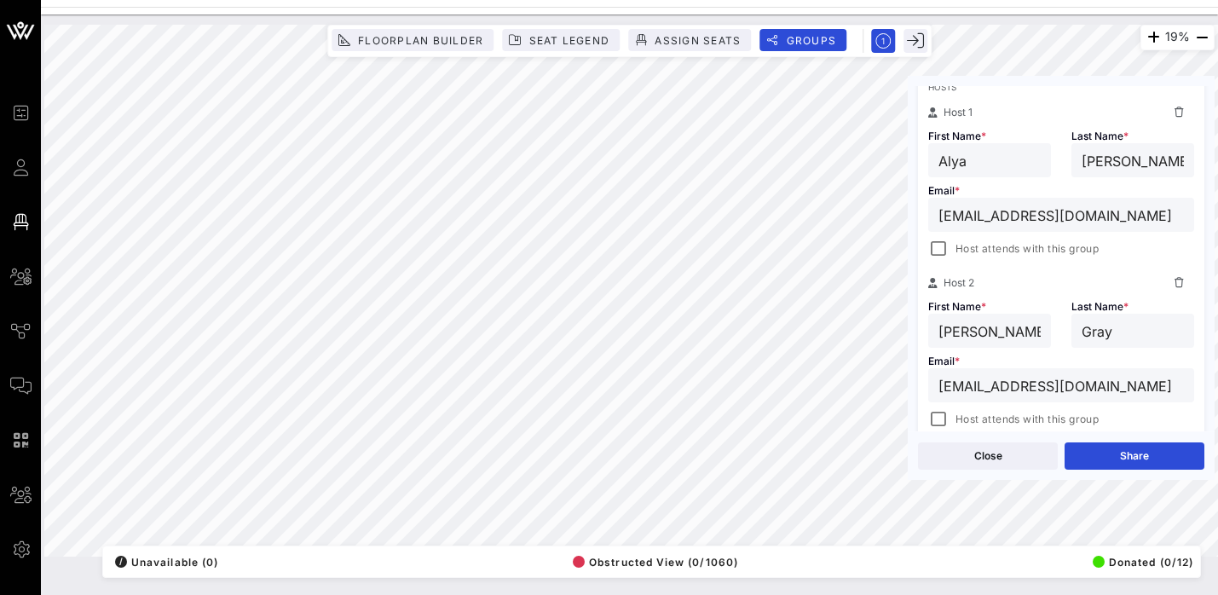
scroll to position [299, 0]
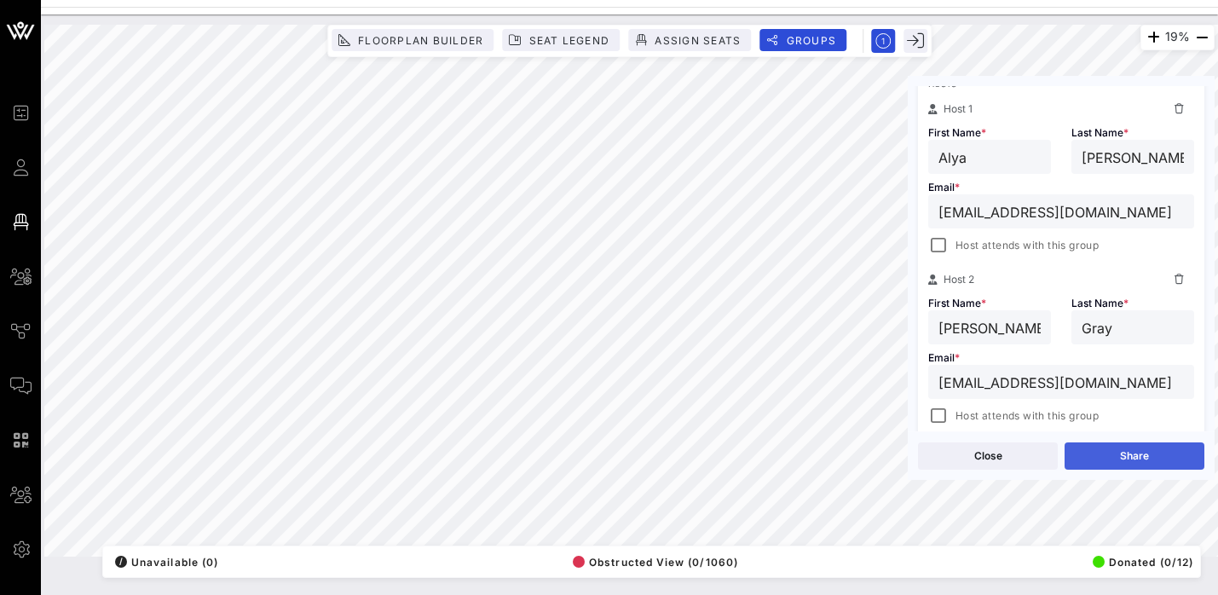
click at [1144, 454] on button "Share" at bounding box center [1134, 455] width 140 height 27
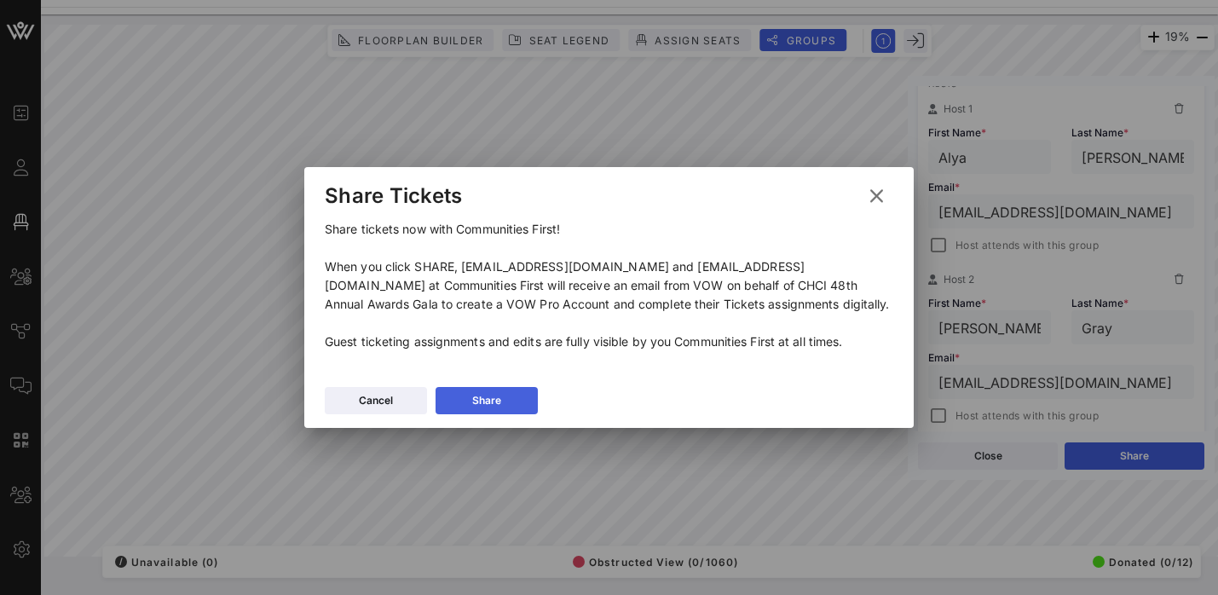
click at [490, 405] on button "Share" at bounding box center [487, 400] width 102 height 27
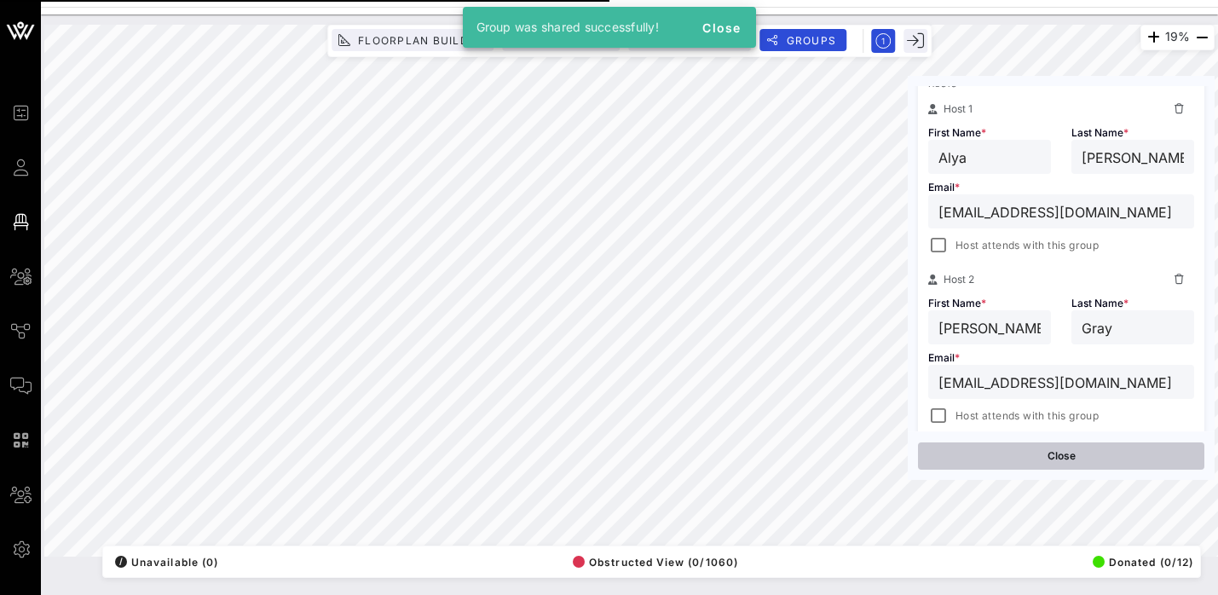
click at [1103, 456] on button "Close" at bounding box center [1061, 455] width 286 height 27
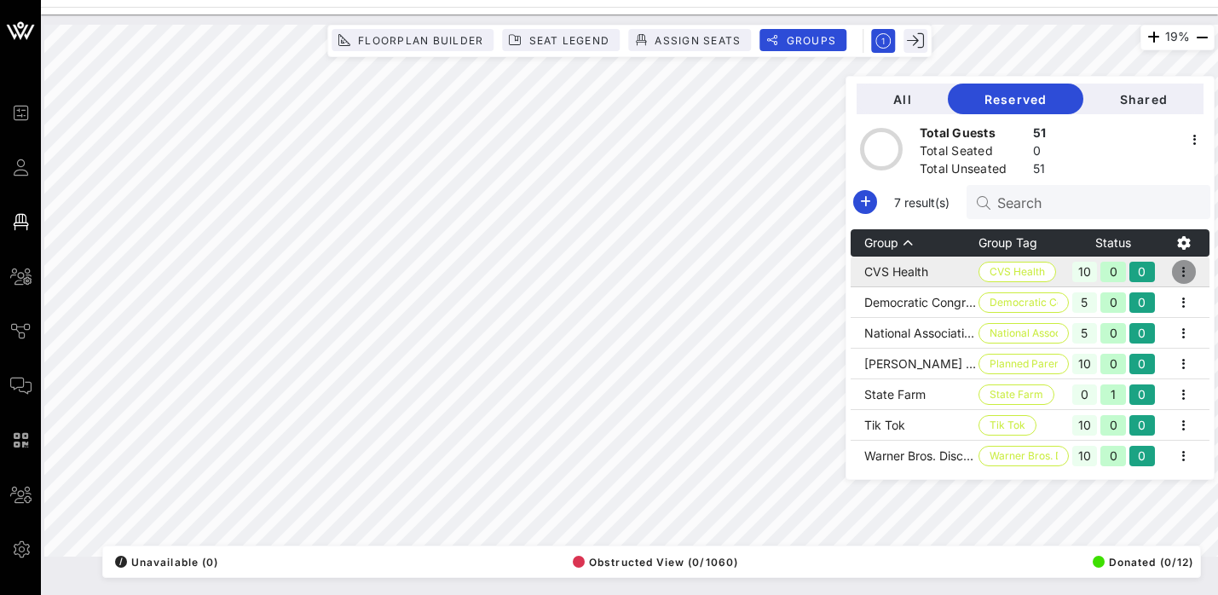
click at [1189, 274] on icon "button" at bounding box center [1184, 272] width 20 height 20
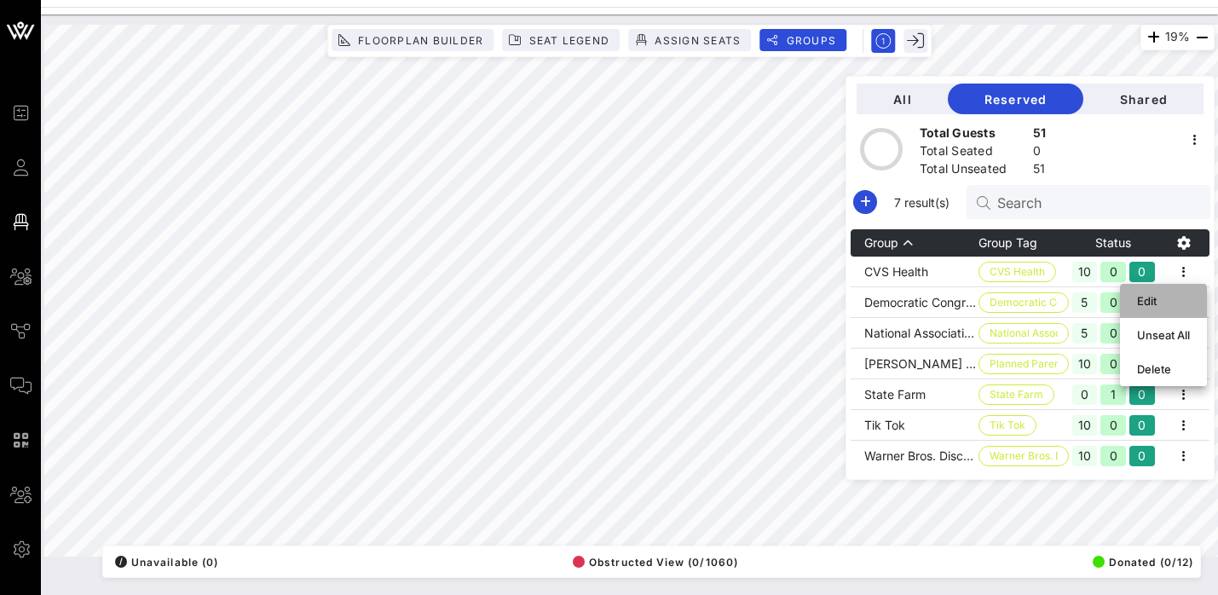
click at [1172, 303] on div "Edit" at bounding box center [1163, 301] width 53 height 14
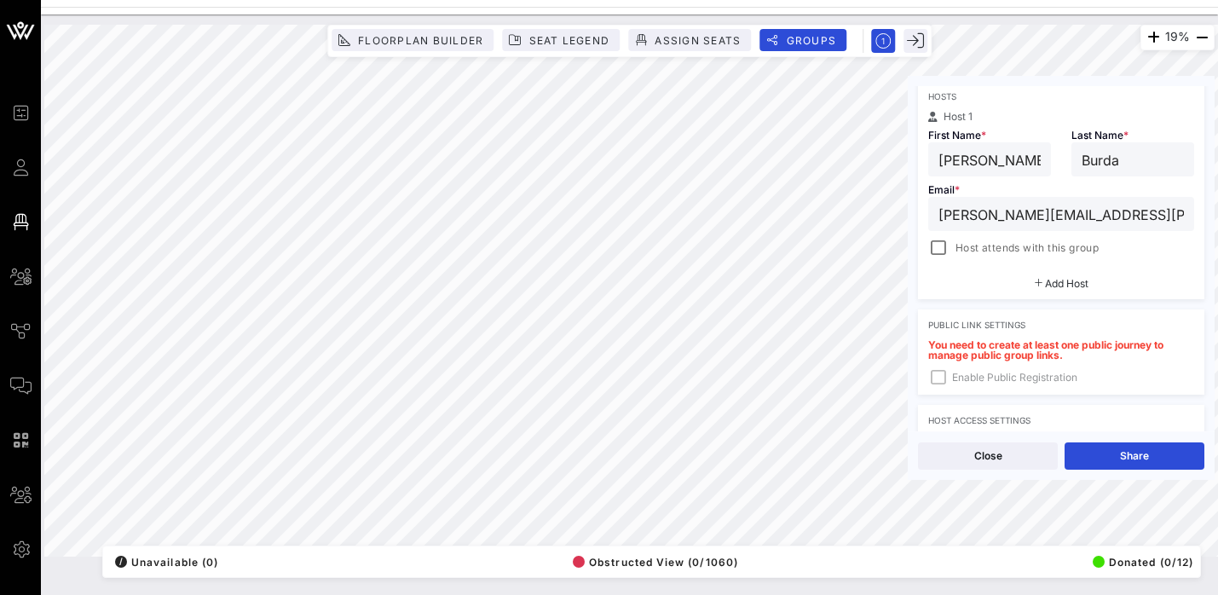
scroll to position [288, 0]
click at [1151, 459] on button "Share" at bounding box center [1134, 455] width 140 height 27
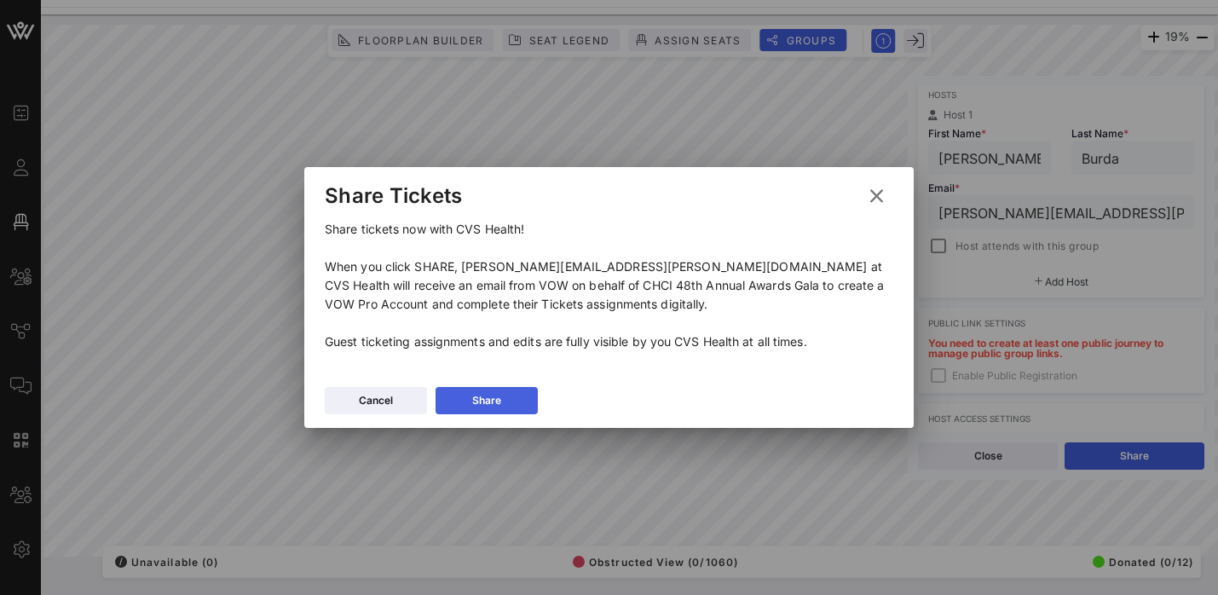
click at [494, 404] on div "Share" at bounding box center [486, 400] width 29 height 17
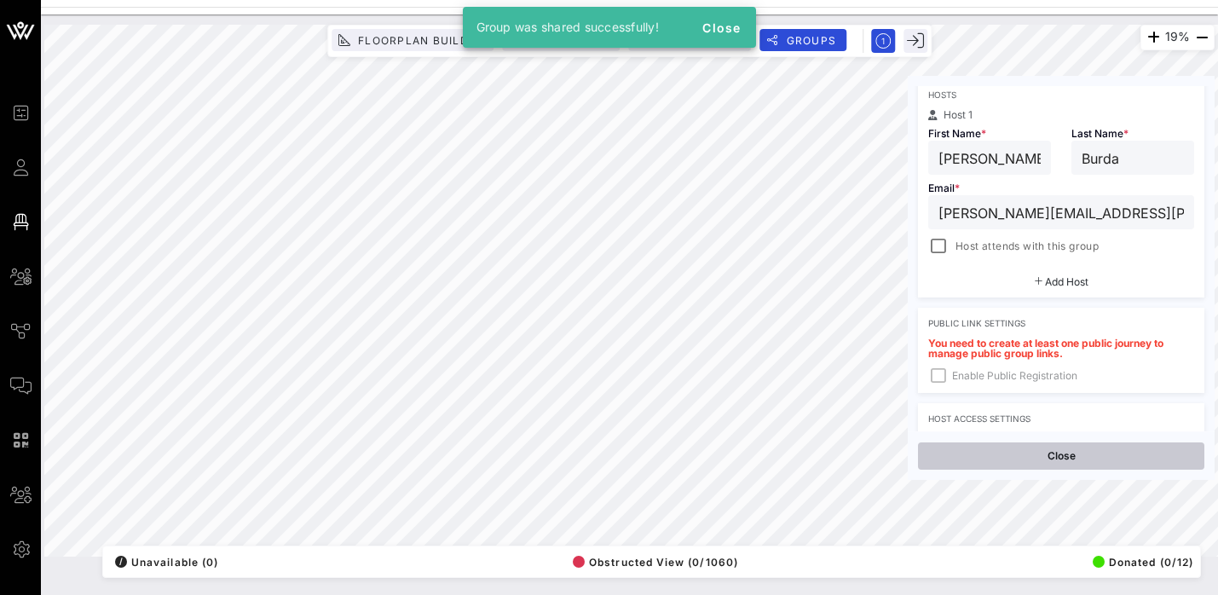
click at [1078, 459] on button "Close" at bounding box center [1061, 455] width 286 height 27
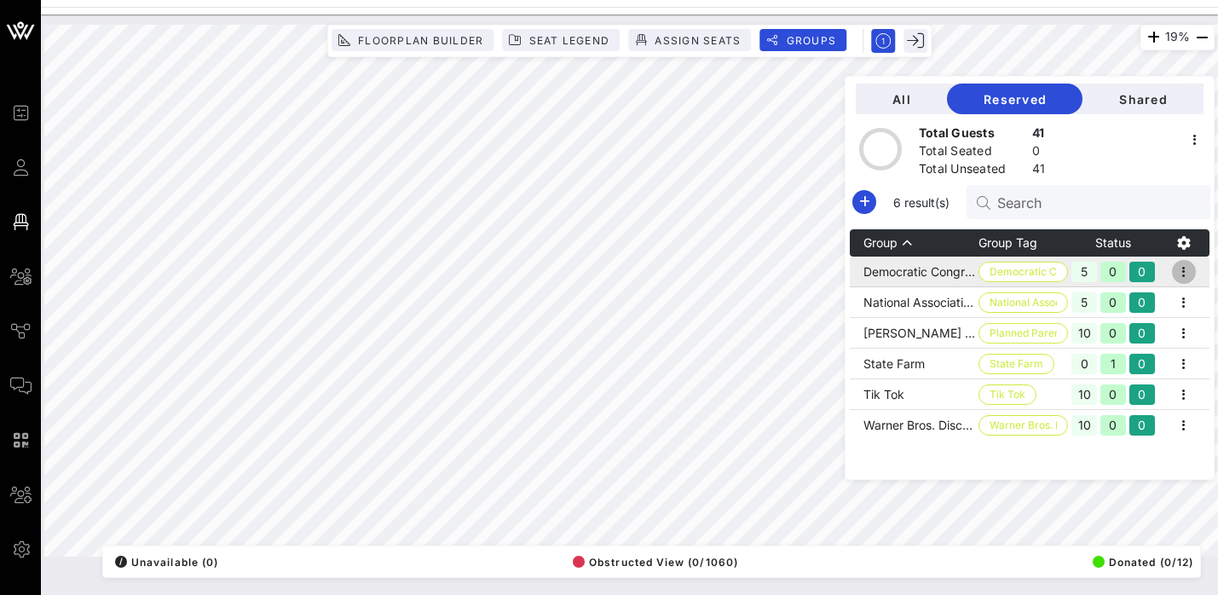
click at [1189, 268] on icon "button" at bounding box center [1184, 272] width 20 height 20
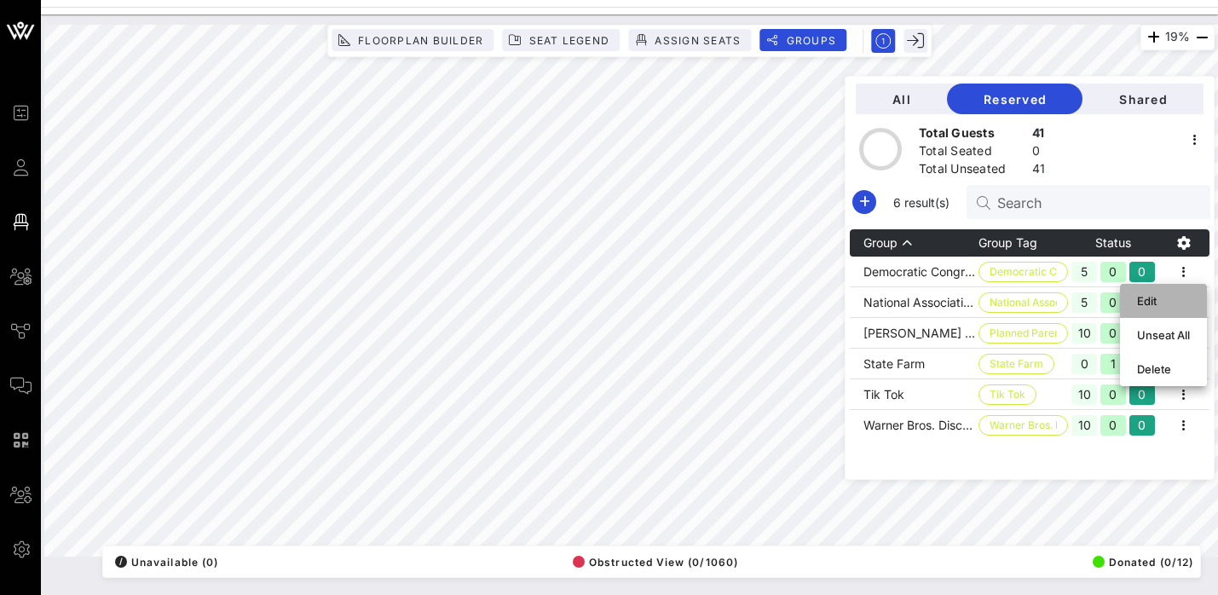
click at [1154, 295] on div "Edit" at bounding box center [1163, 301] width 53 height 14
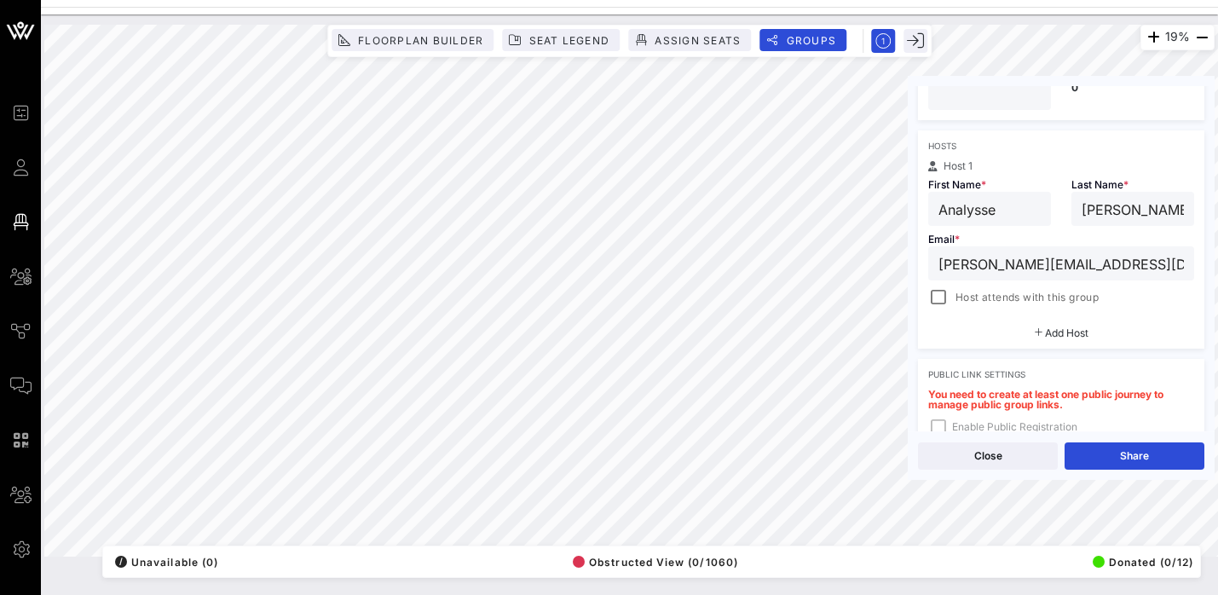
scroll to position [242, 0]
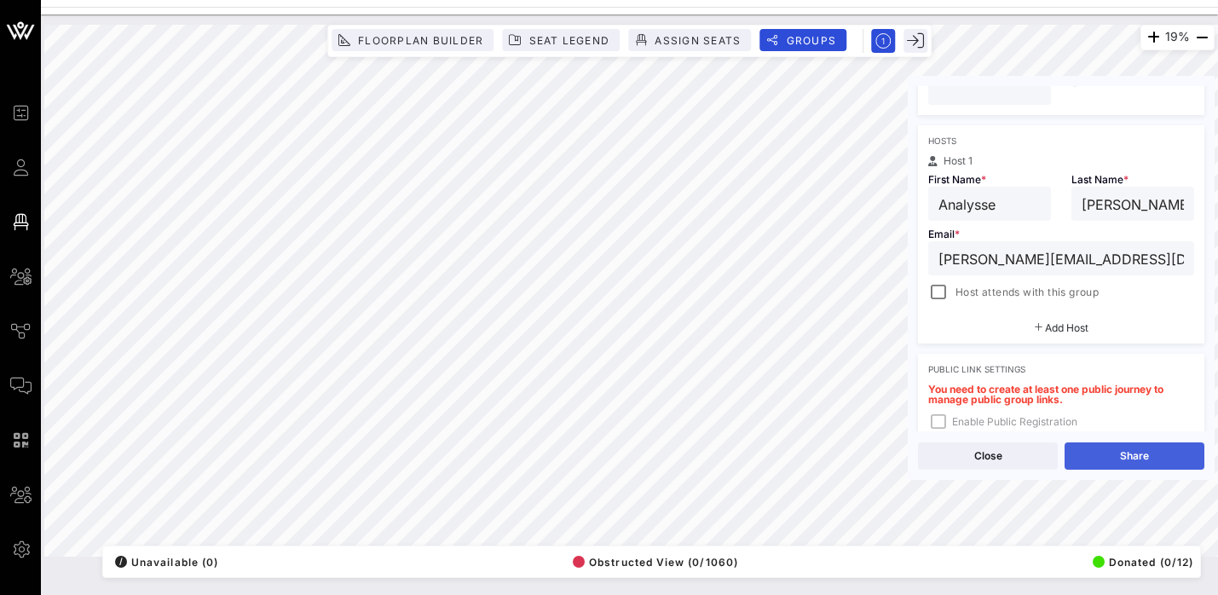
click at [1149, 459] on button "Share" at bounding box center [1134, 455] width 140 height 27
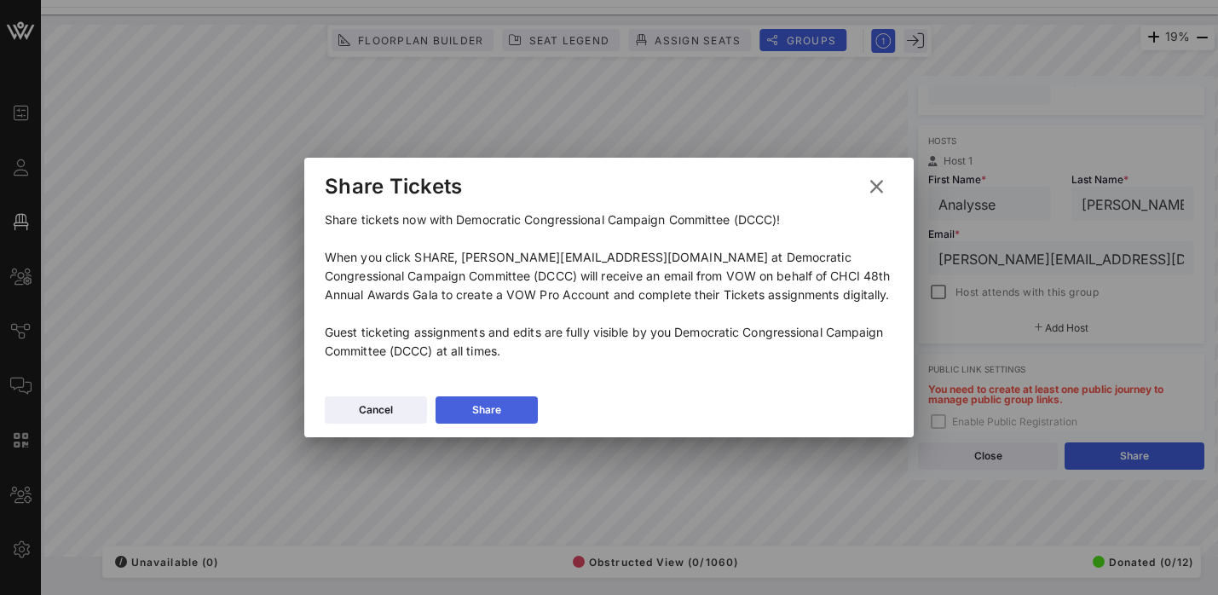
click at [497, 419] on button "Share" at bounding box center [487, 409] width 102 height 27
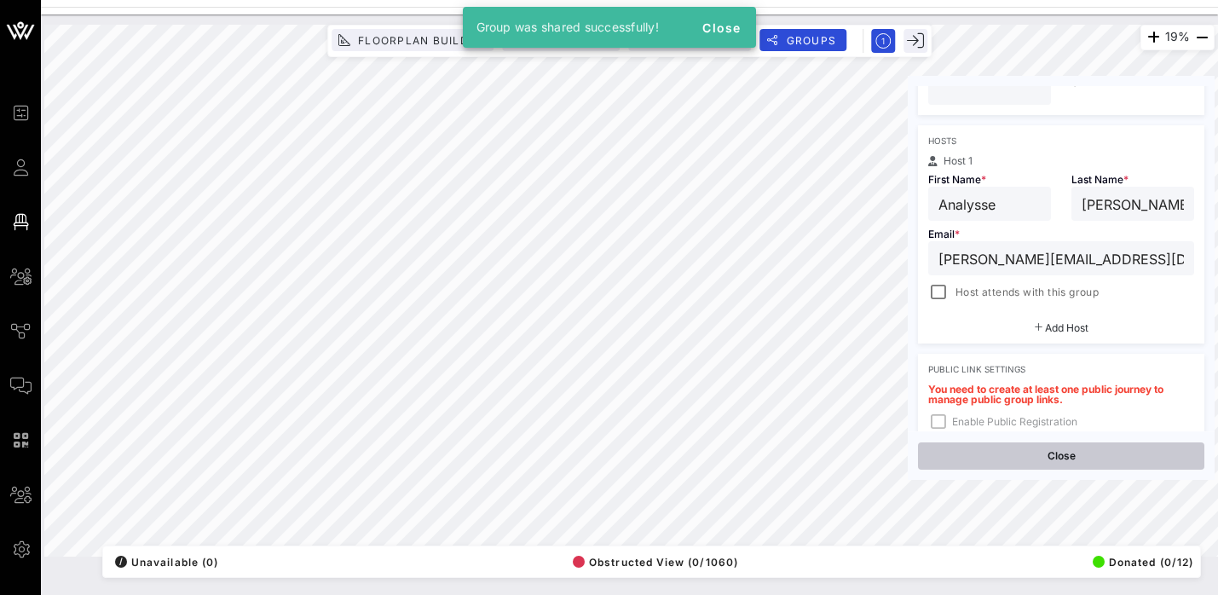
click at [1069, 458] on button "Close" at bounding box center [1061, 455] width 286 height 27
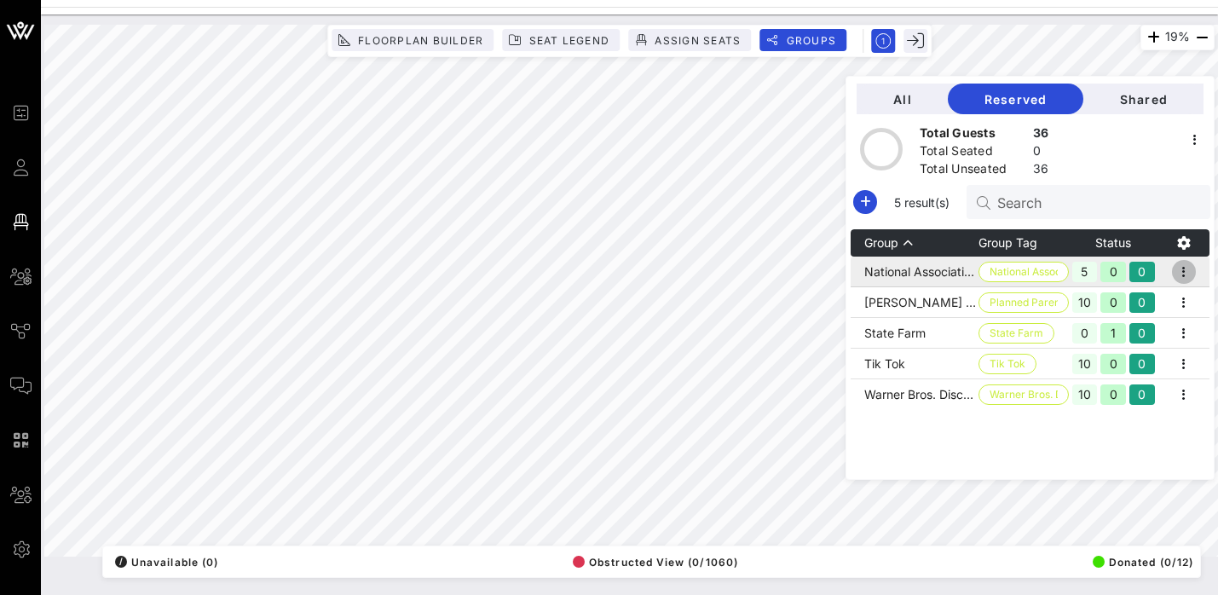
click at [1192, 275] on icon "button" at bounding box center [1184, 272] width 20 height 20
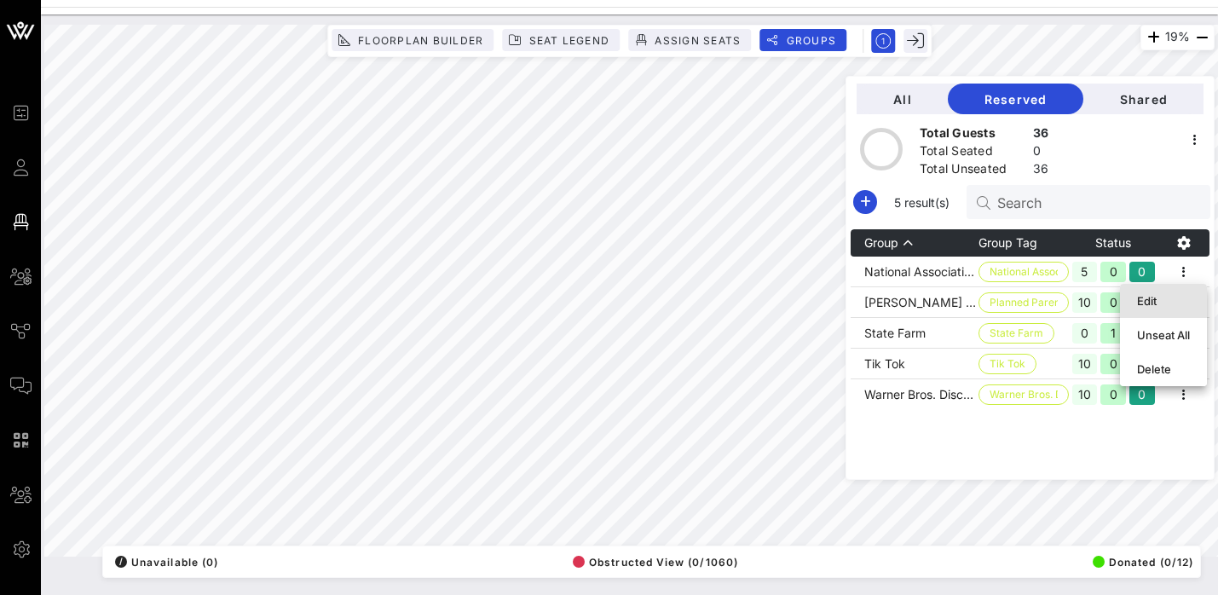
click at [1145, 305] on div "Edit" at bounding box center [1163, 301] width 53 height 14
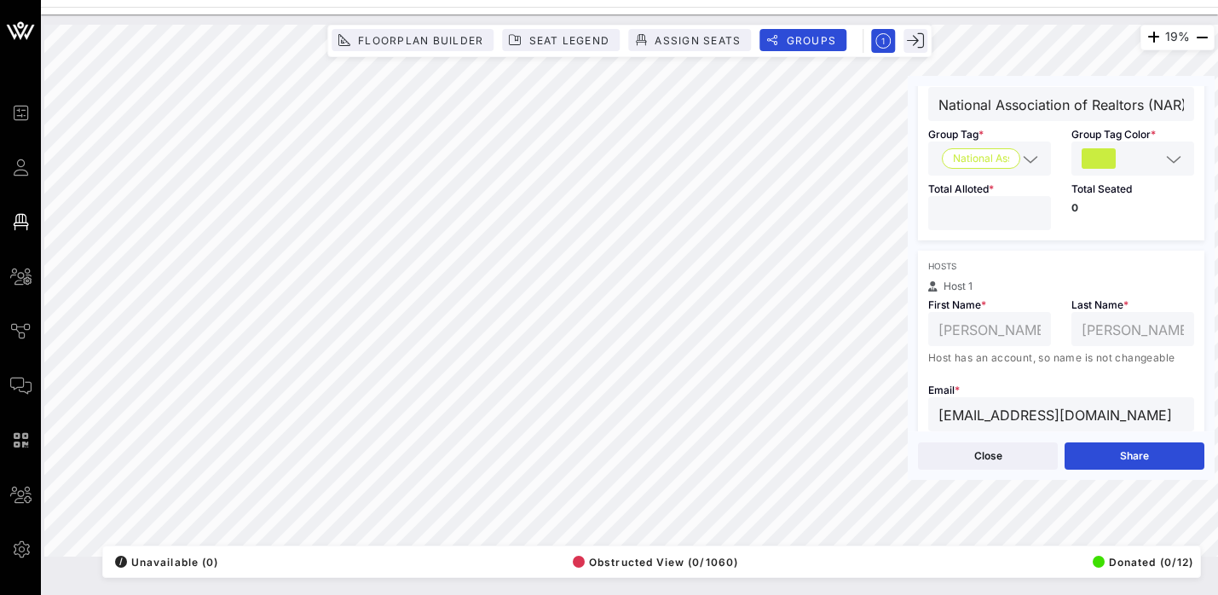
scroll to position [0, 0]
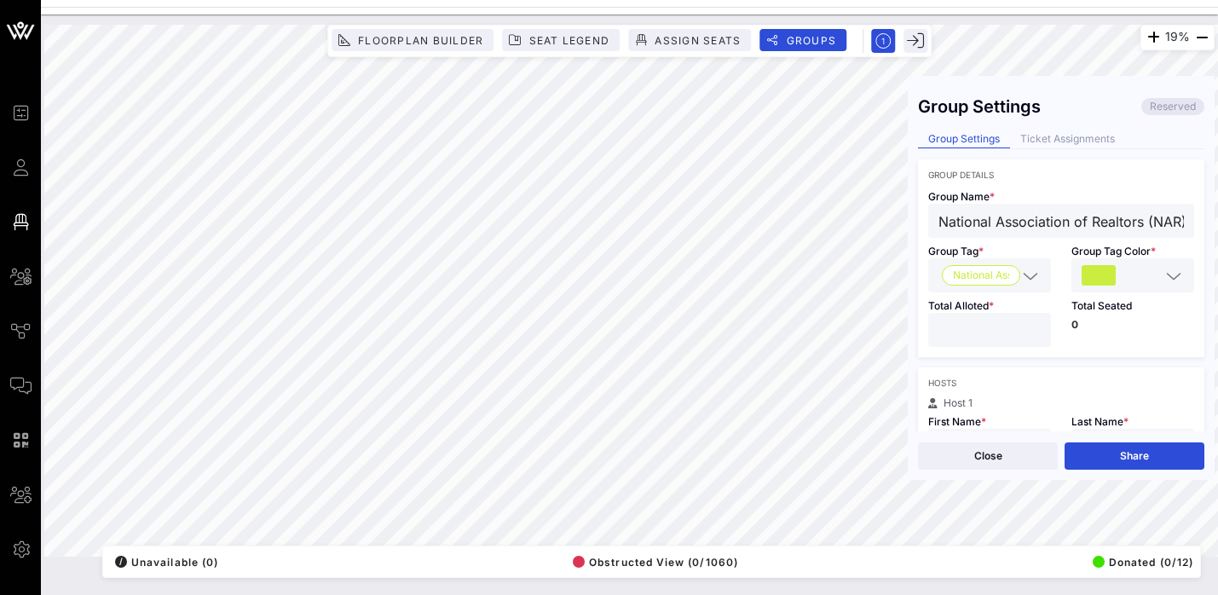
click at [1145, 470] on div "Close Share" at bounding box center [1061, 455] width 307 height 49
click at [1105, 449] on button "Share" at bounding box center [1134, 455] width 140 height 27
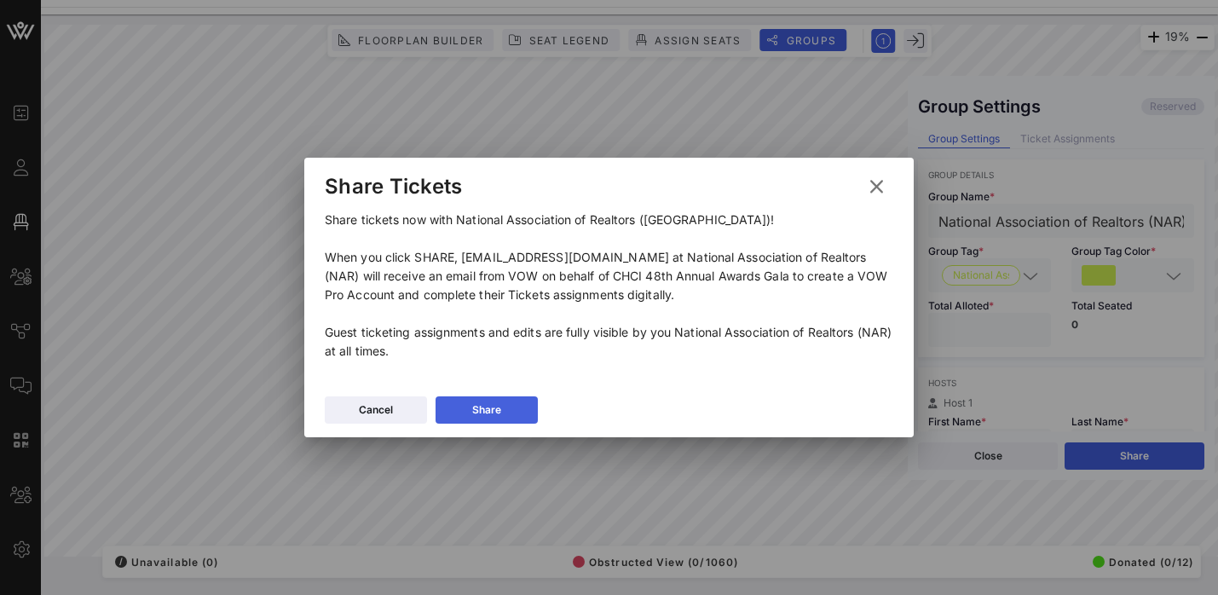
click at [499, 417] on div "Share" at bounding box center [486, 409] width 29 height 17
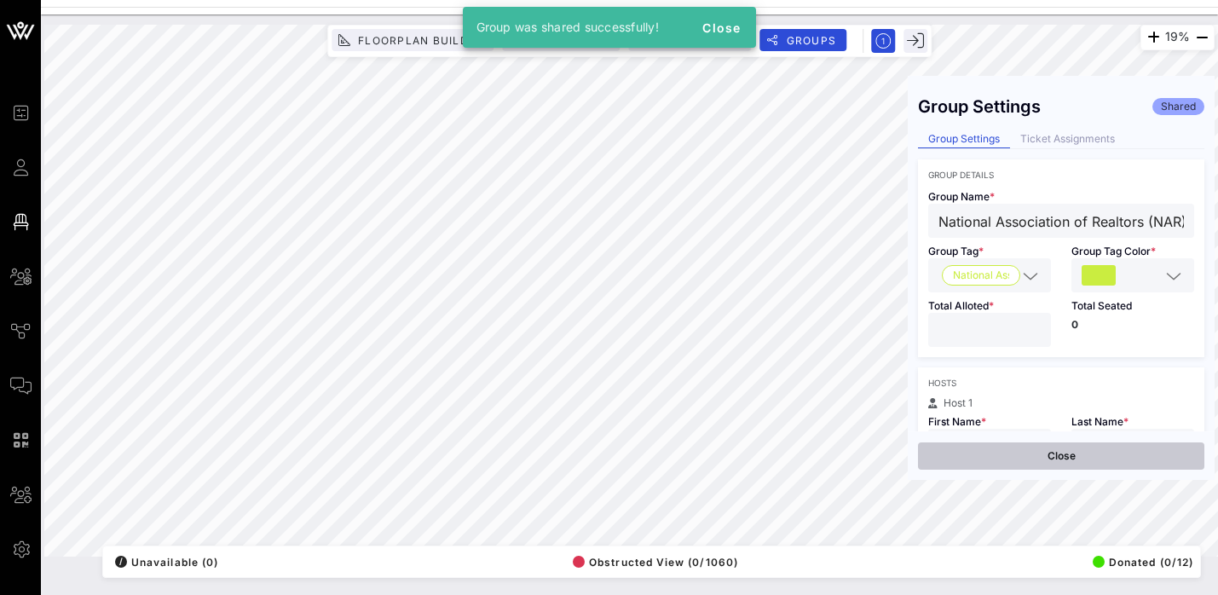
click at [1104, 464] on button "Close" at bounding box center [1061, 455] width 286 height 27
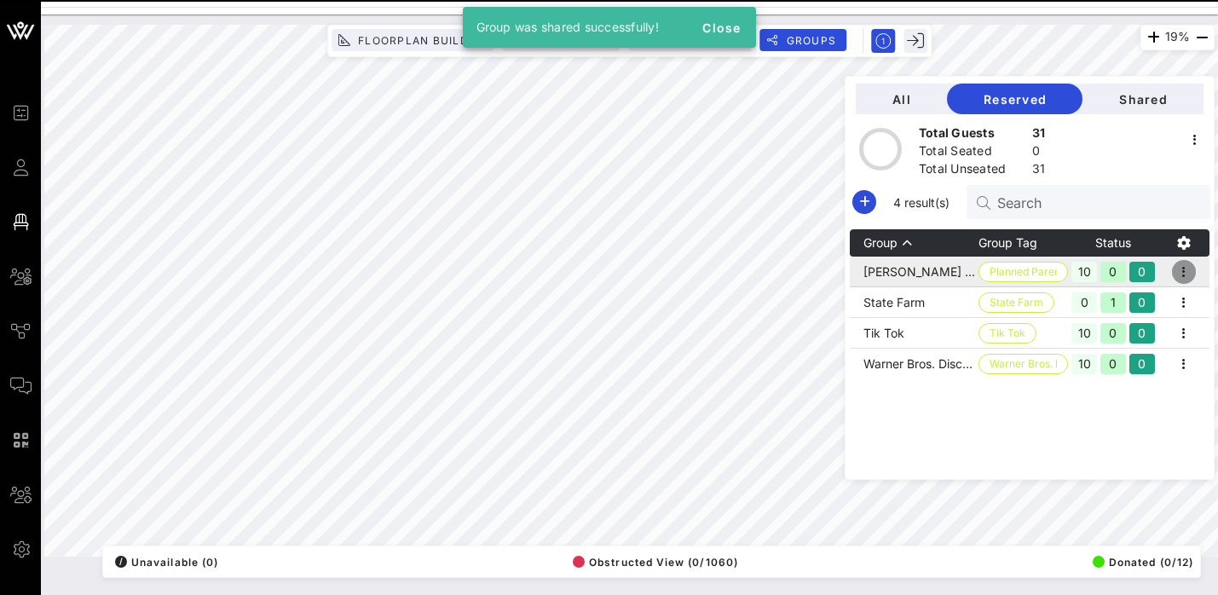
click at [1186, 268] on icon "button" at bounding box center [1184, 272] width 20 height 20
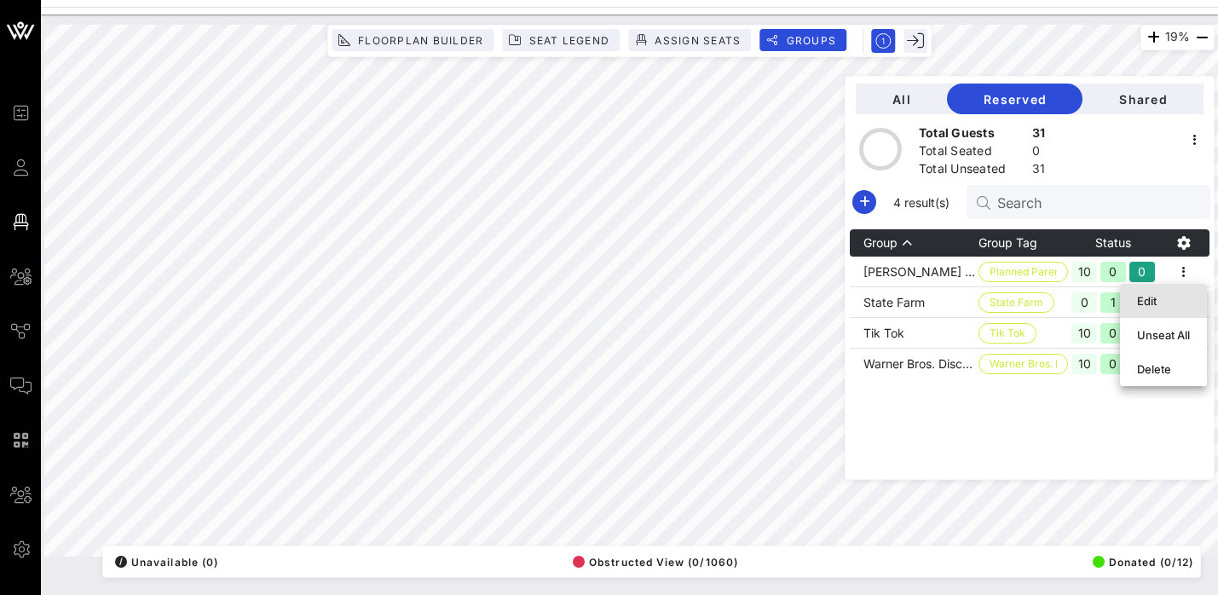
click at [1151, 296] on div "Edit" at bounding box center [1163, 301] width 53 height 14
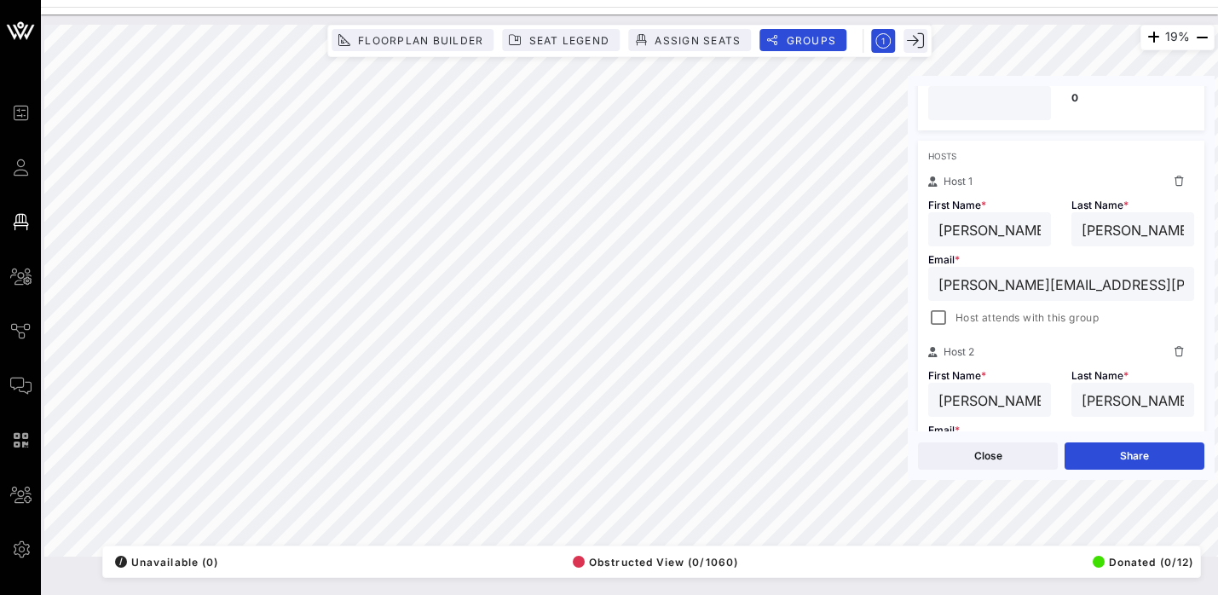
scroll to position [307, 0]
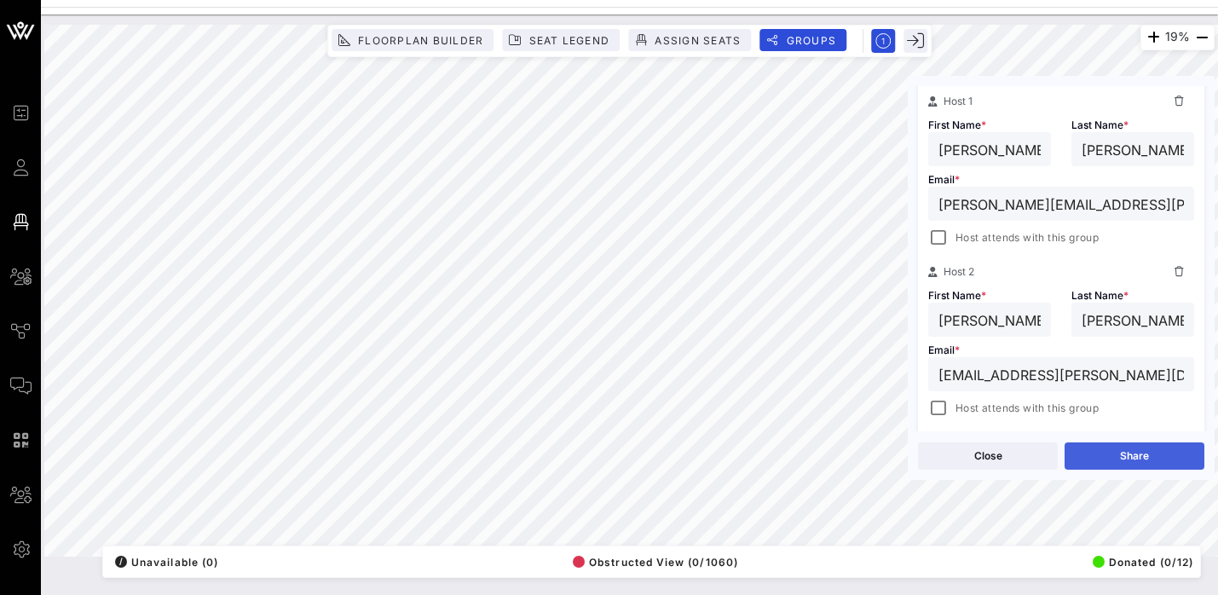
click at [1138, 454] on button "Share" at bounding box center [1134, 455] width 140 height 27
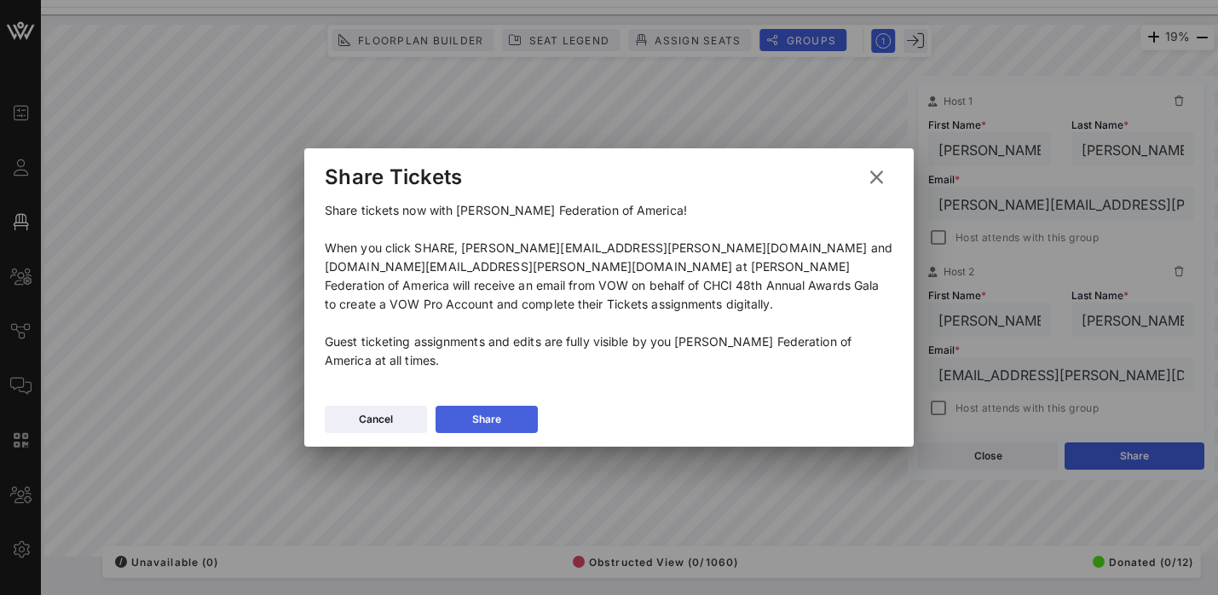
click at [496, 419] on button "Share" at bounding box center [487, 419] width 102 height 27
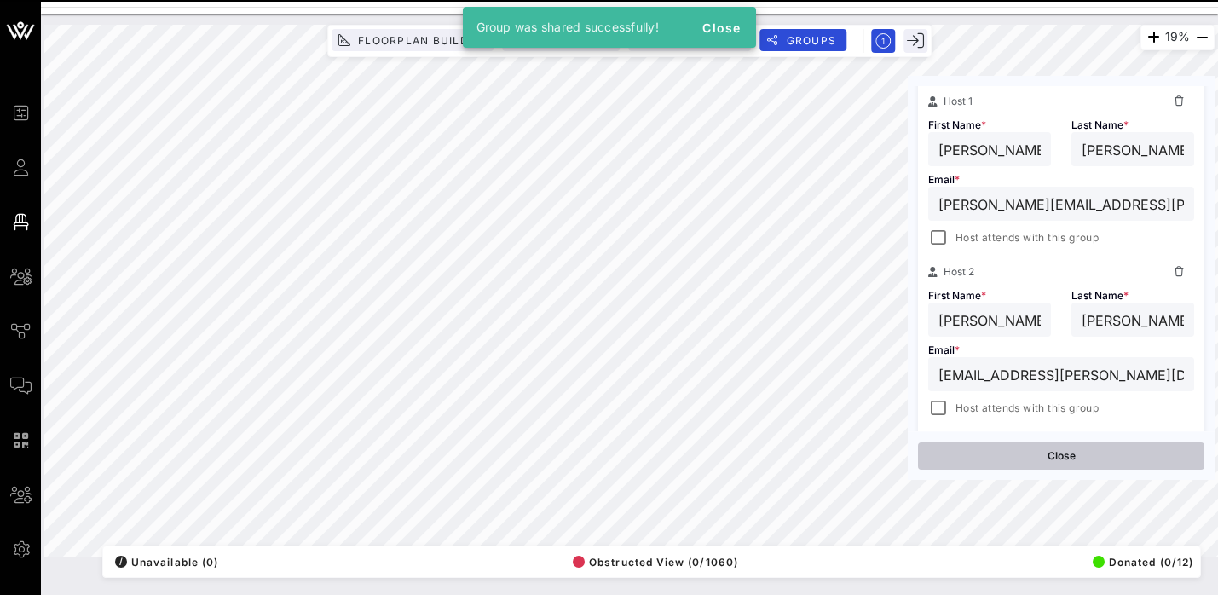
click at [1054, 464] on button "Close" at bounding box center [1061, 455] width 286 height 27
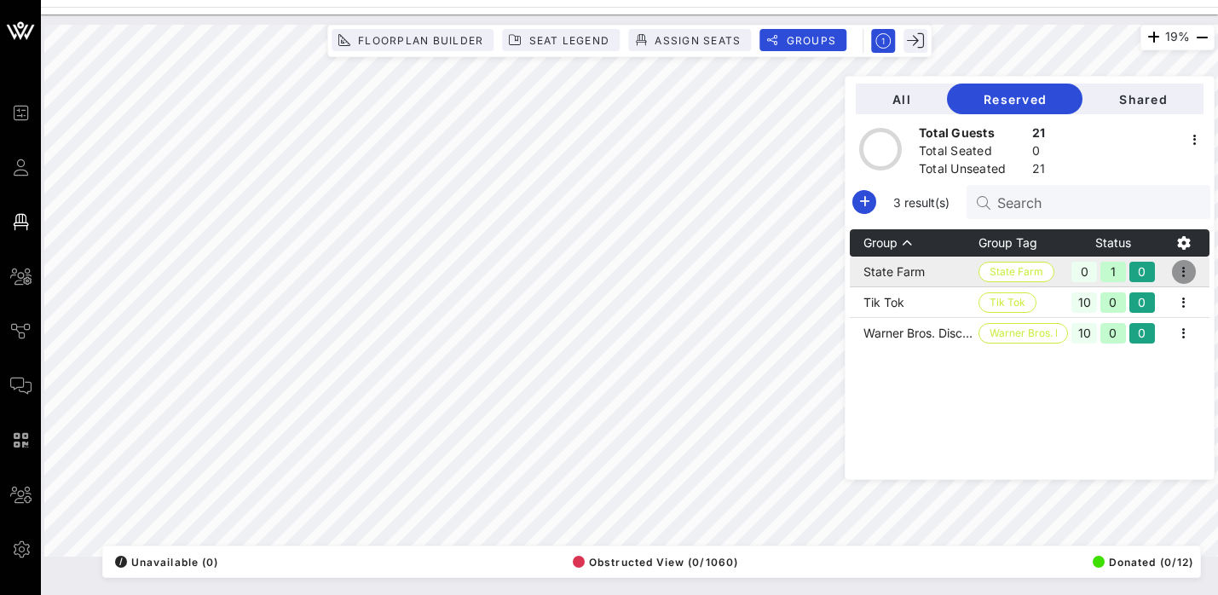
click at [1189, 270] on icon "button" at bounding box center [1184, 272] width 20 height 20
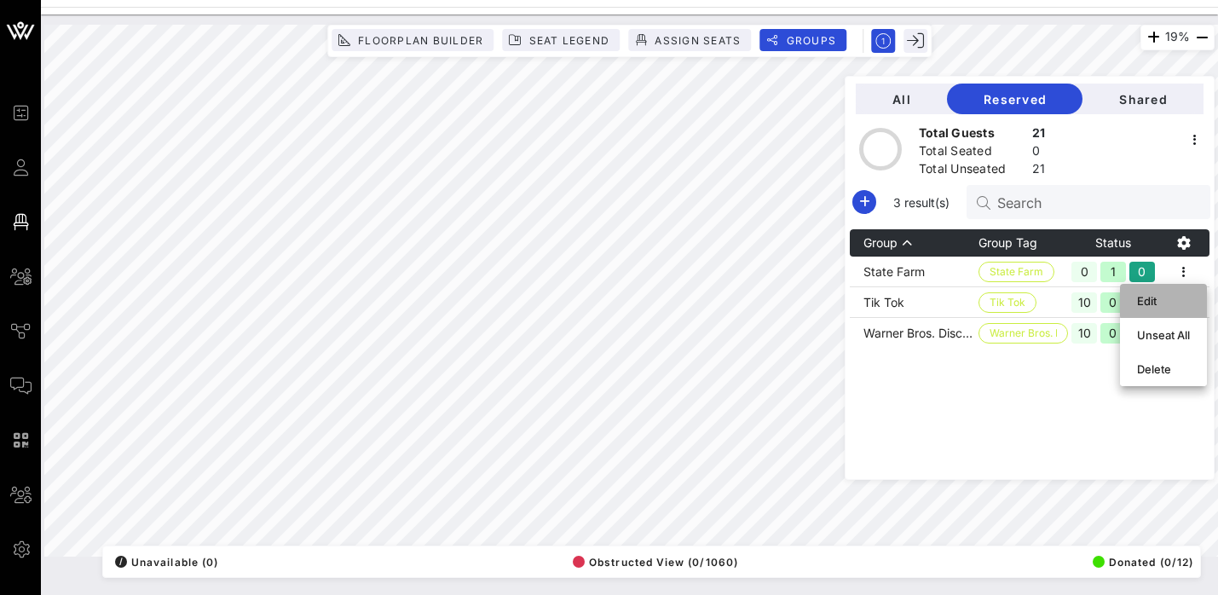
click at [1160, 299] on div "Edit" at bounding box center [1163, 301] width 53 height 14
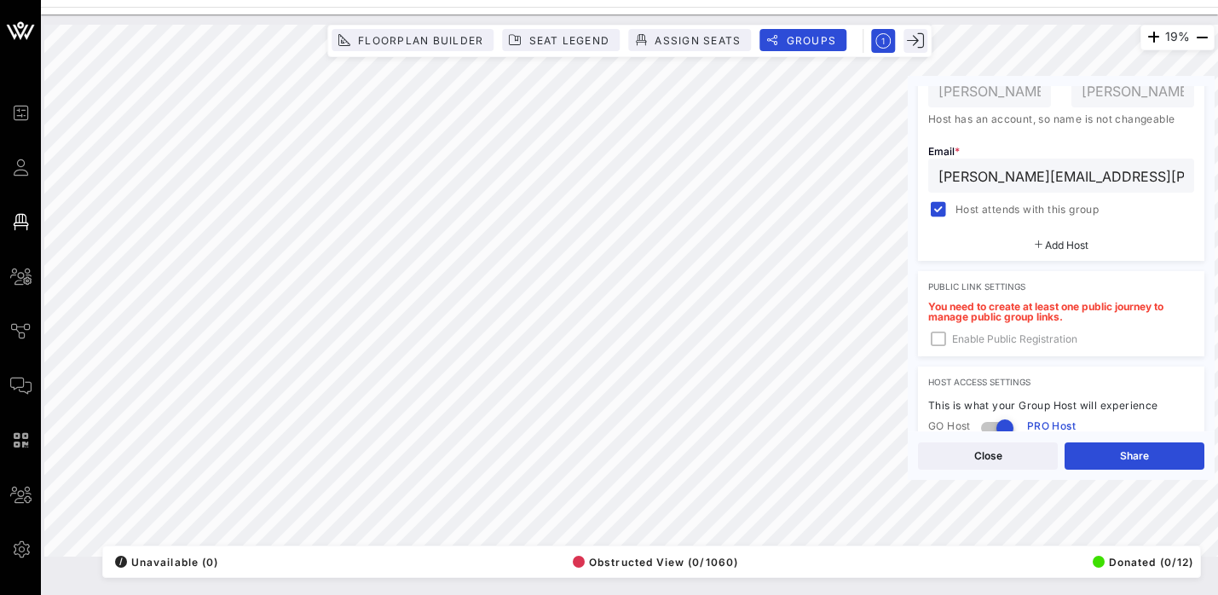
scroll to position [366, 0]
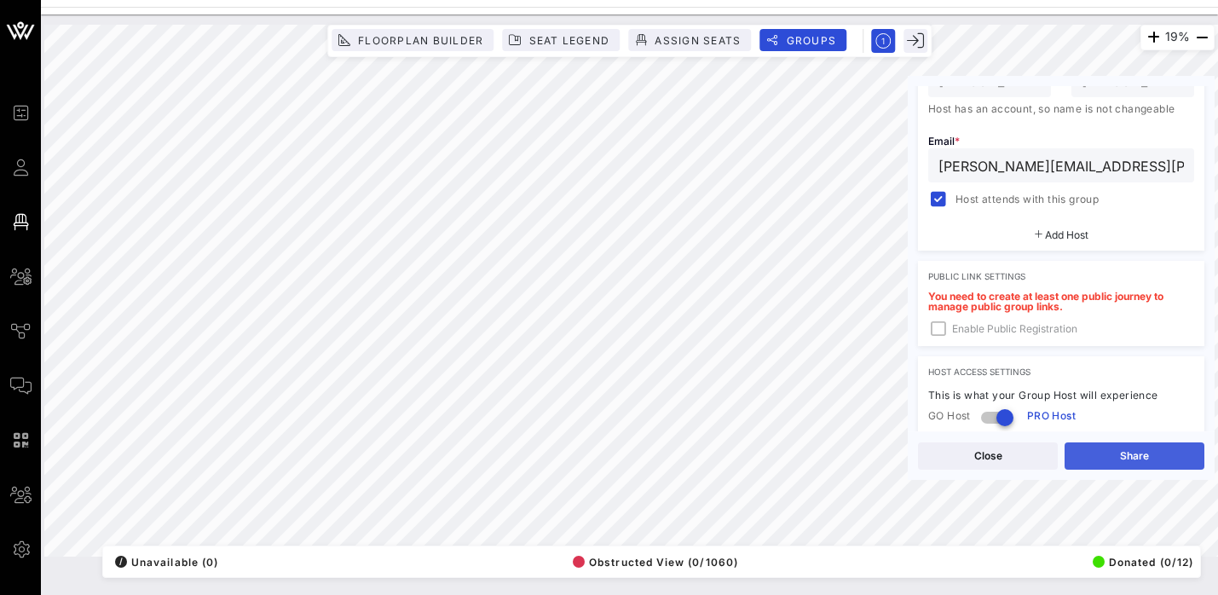
click at [1143, 449] on button "Share" at bounding box center [1134, 455] width 140 height 27
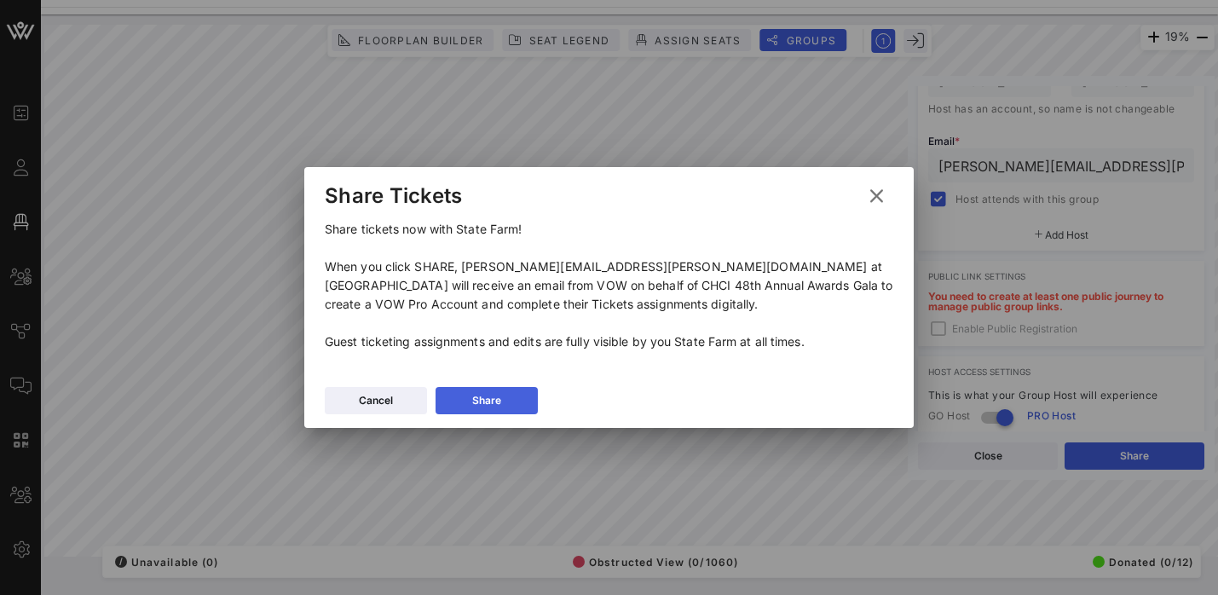
click at [479, 402] on div "Share" at bounding box center [486, 400] width 29 height 17
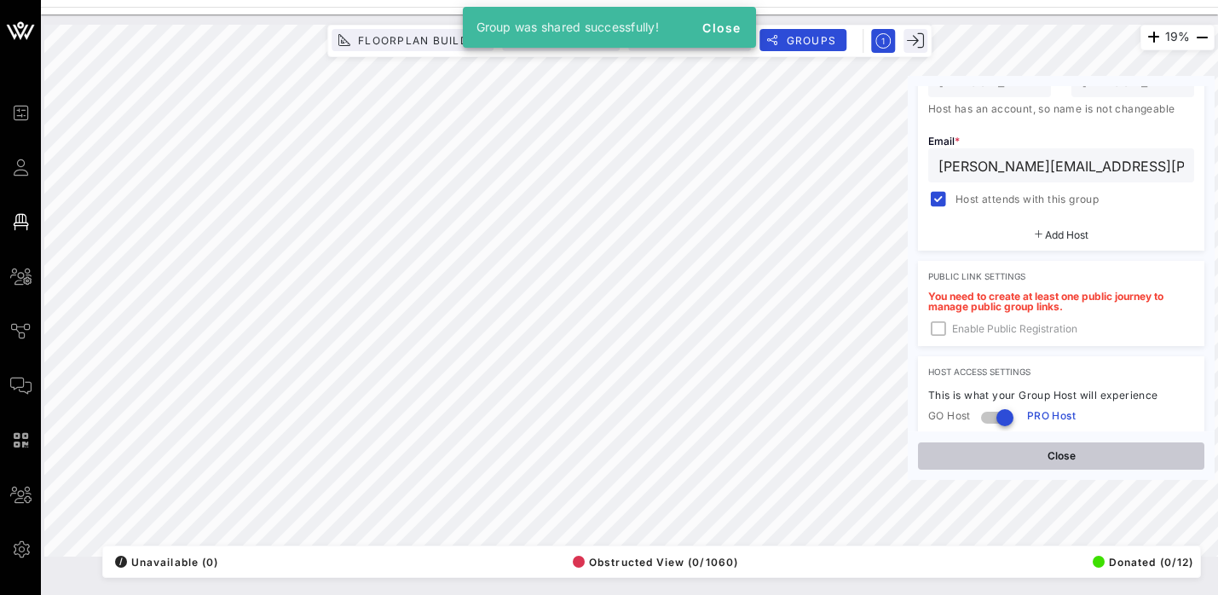
click at [1091, 454] on button "Close" at bounding box center [1061, 455] width 286 height 27
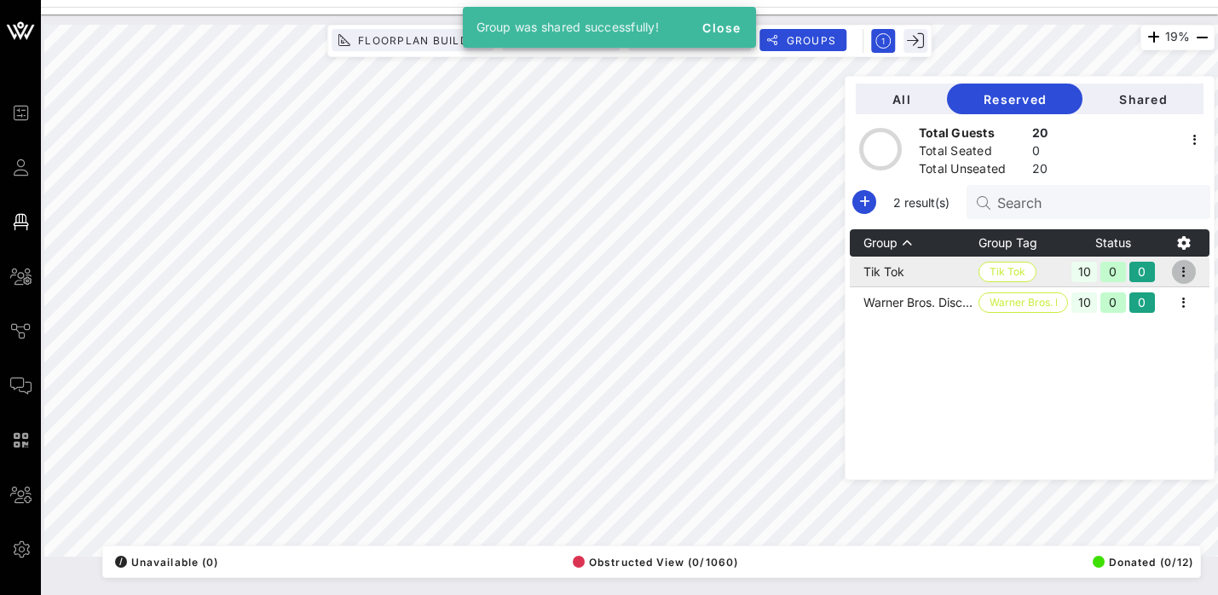
click at [1187, 274] on icon "button" at bounding box center [1184, 272] width 20 height 20
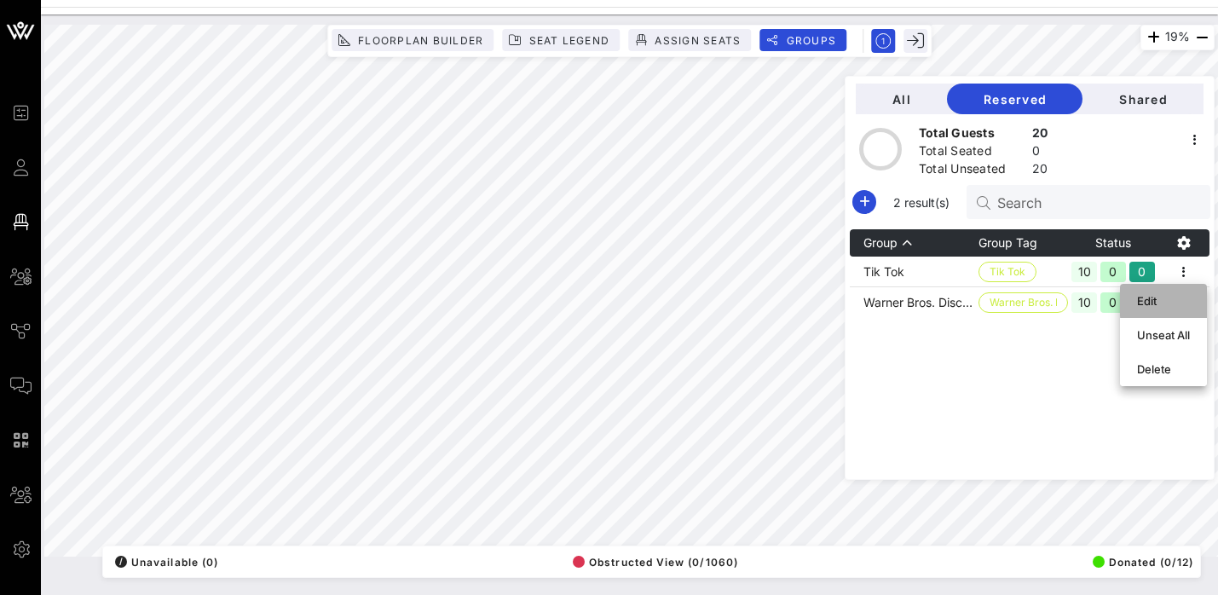
click at [1151, 296] on div "Edit" at bounding box center [1163, 301] width 53 height 14
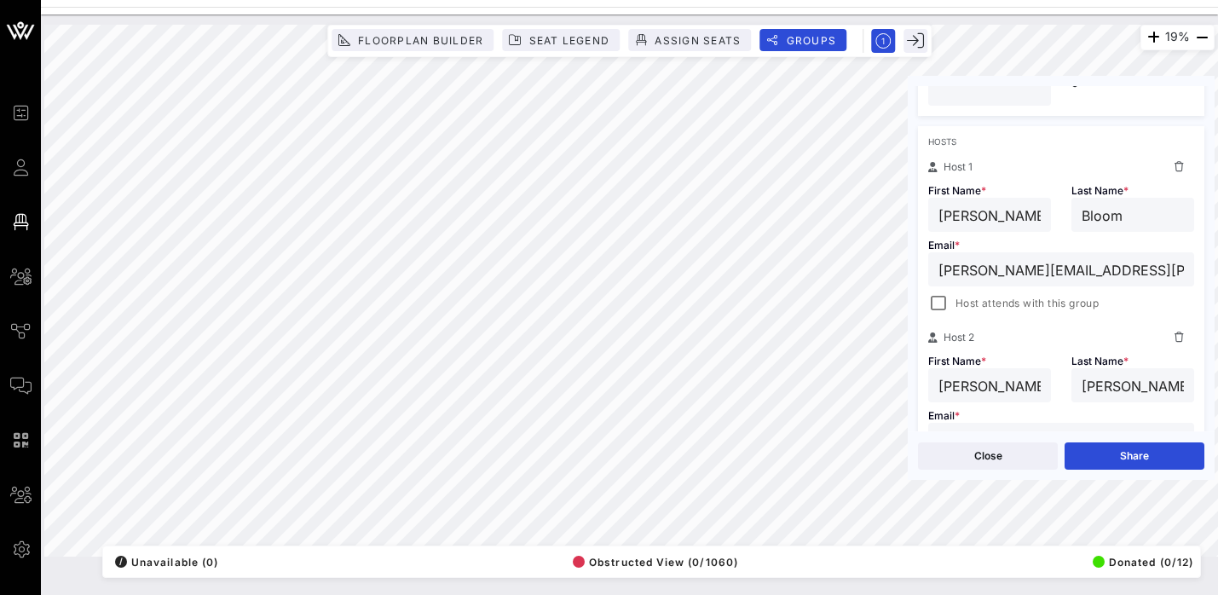
scroll to position [264, 0]
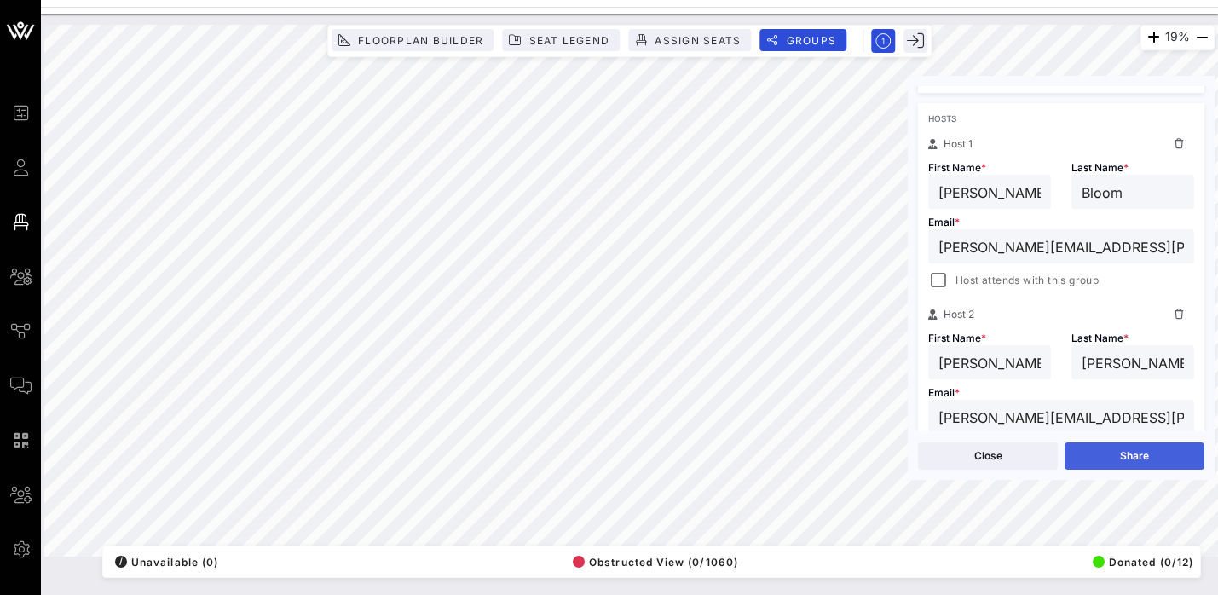
click at [1141, 460] on button "Share" at bounding box center [1134, 455] width 140 height 27
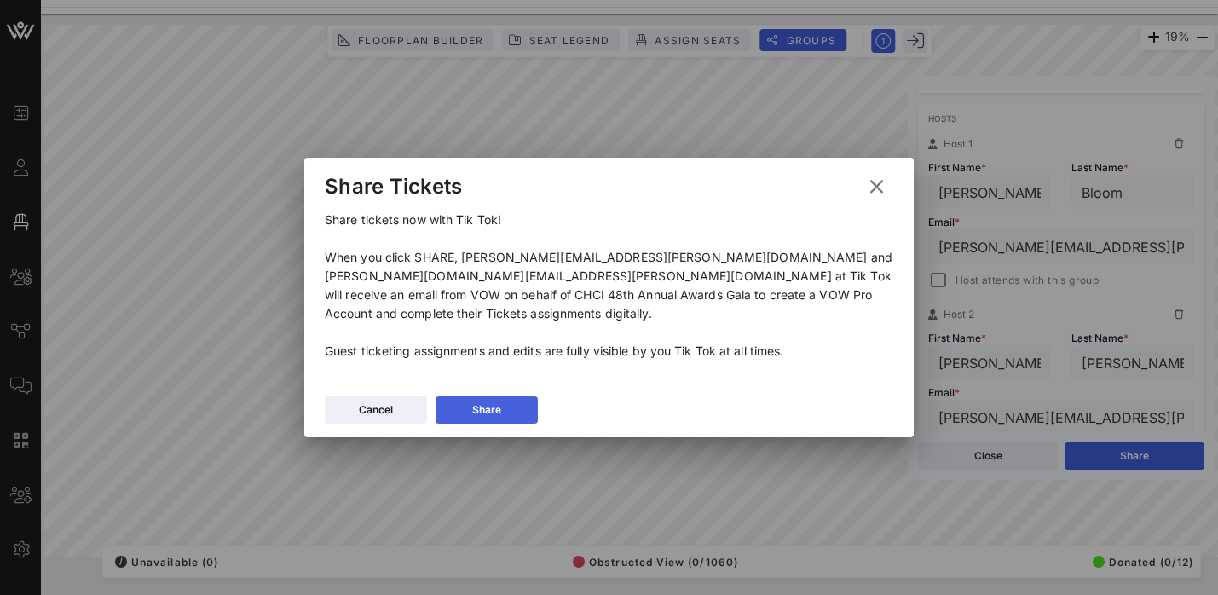
click at [482, 410] on button "Share" at bounding box center [487, 409] width 102 height 27
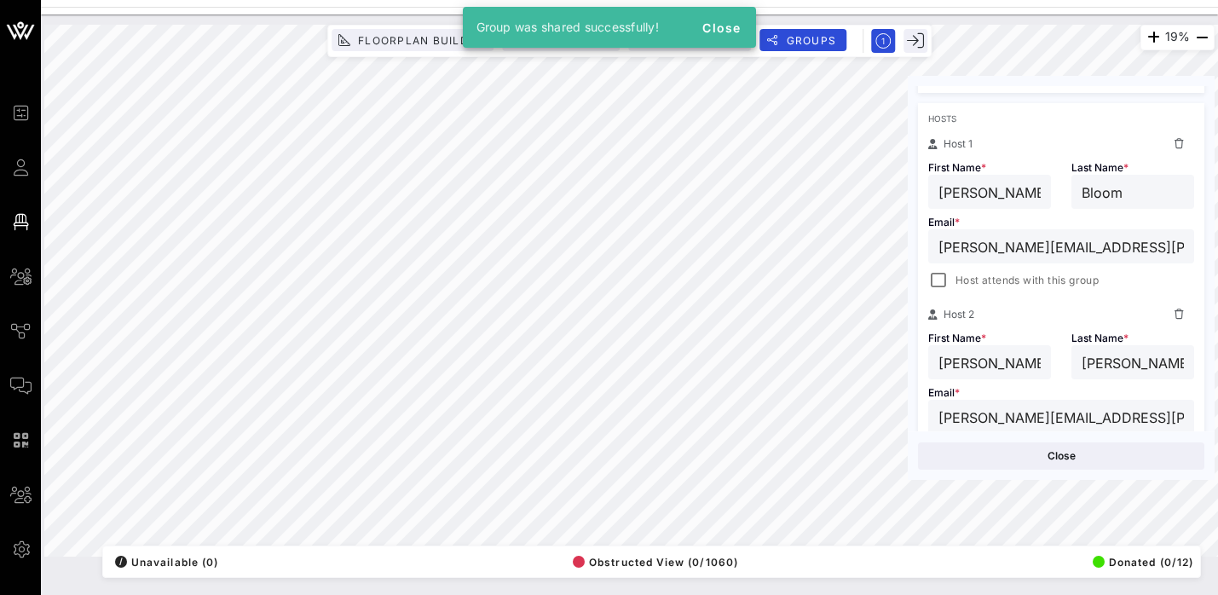
scroll to position [284, 0]
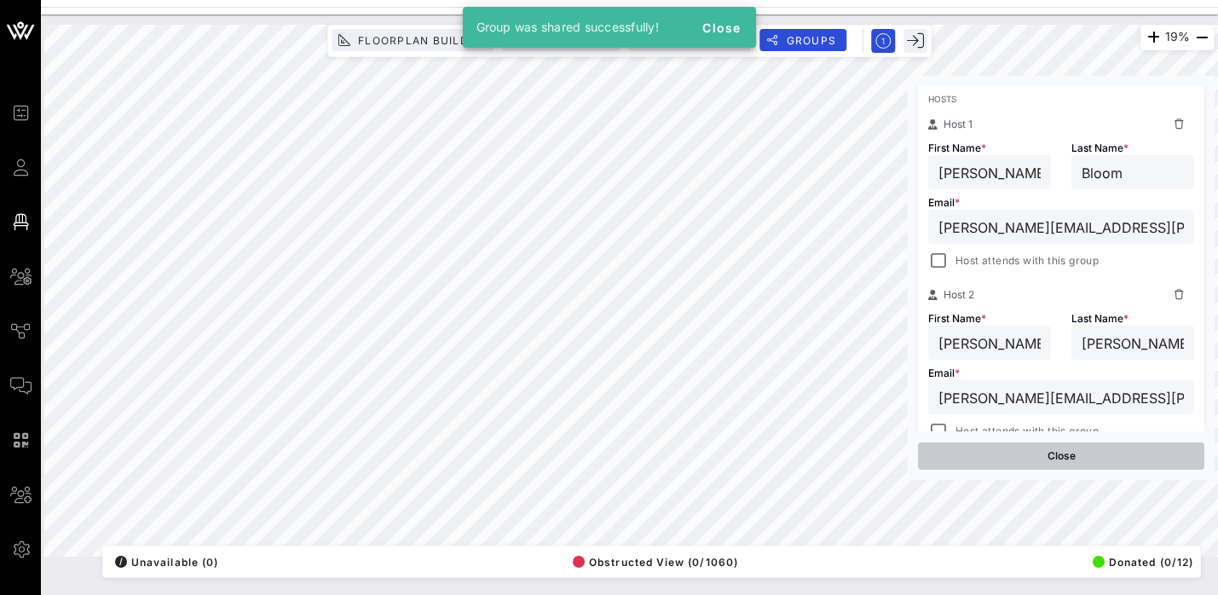
click at [1076, 465] on button "Close" at bounding box center [1061, 455] width 286 height 27
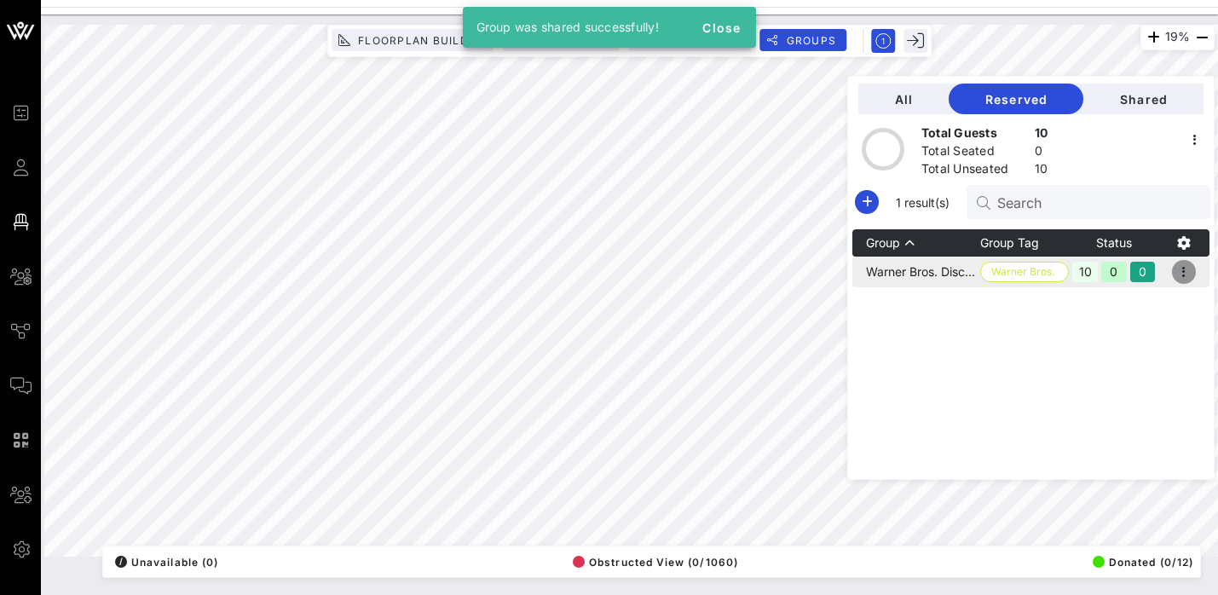
click at [1179, 274] on icon "button" at bounding box center [1184, 272] width 20 height 20
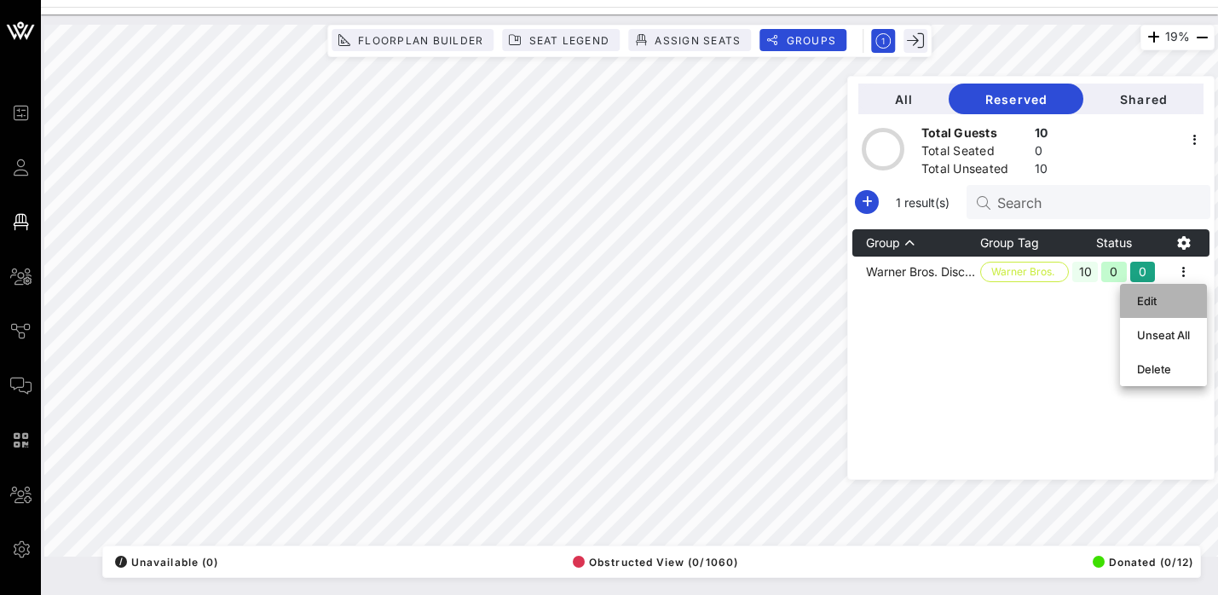
click at [1156, 297] on div "Edit" at bounding box center [1163, 301] width 53 height 14
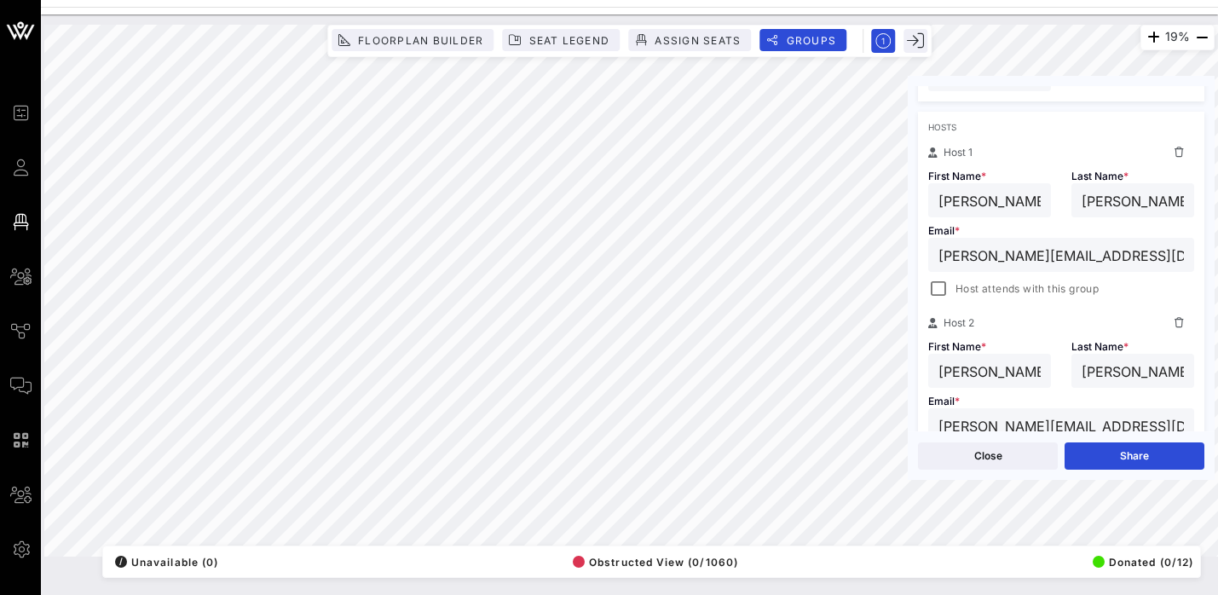
scroll to position [266, 0]
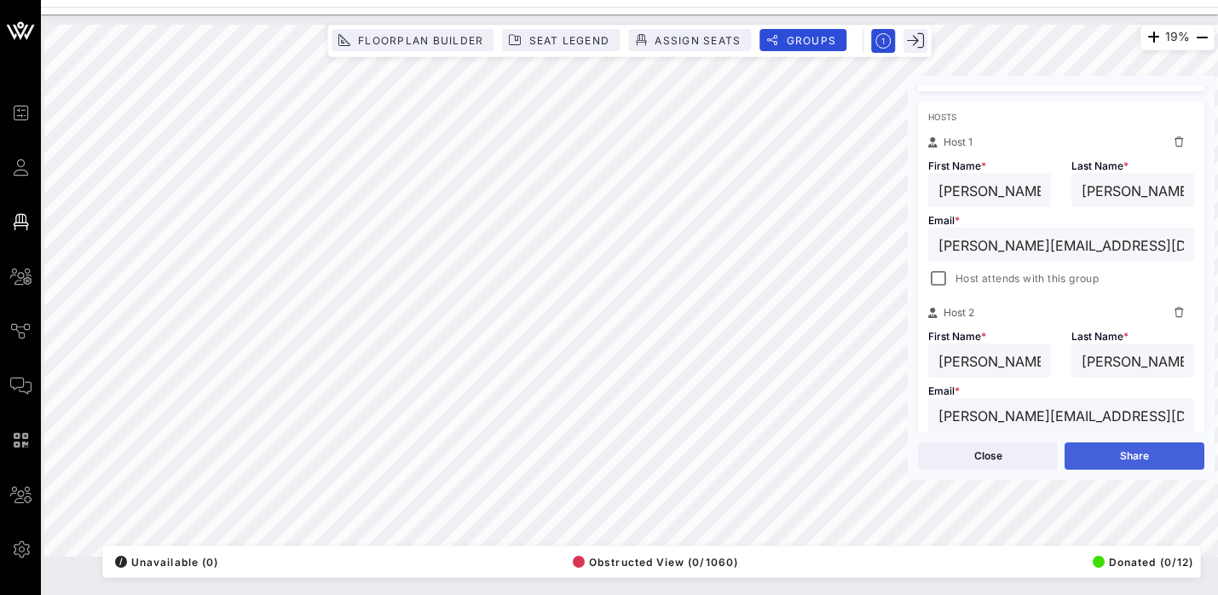
click at [1155, 464] on button "Share" at bounding box center [1134, 455] width 140 height 27
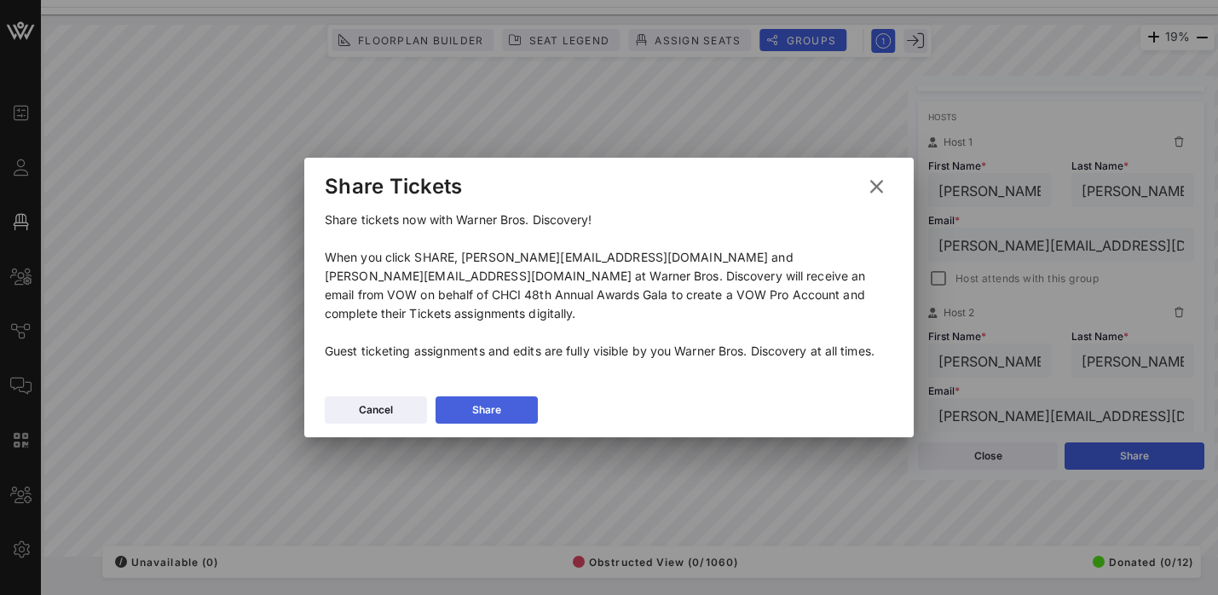
click at [485, 403] on icon at bounding box center [487, 410] width 13 height 14
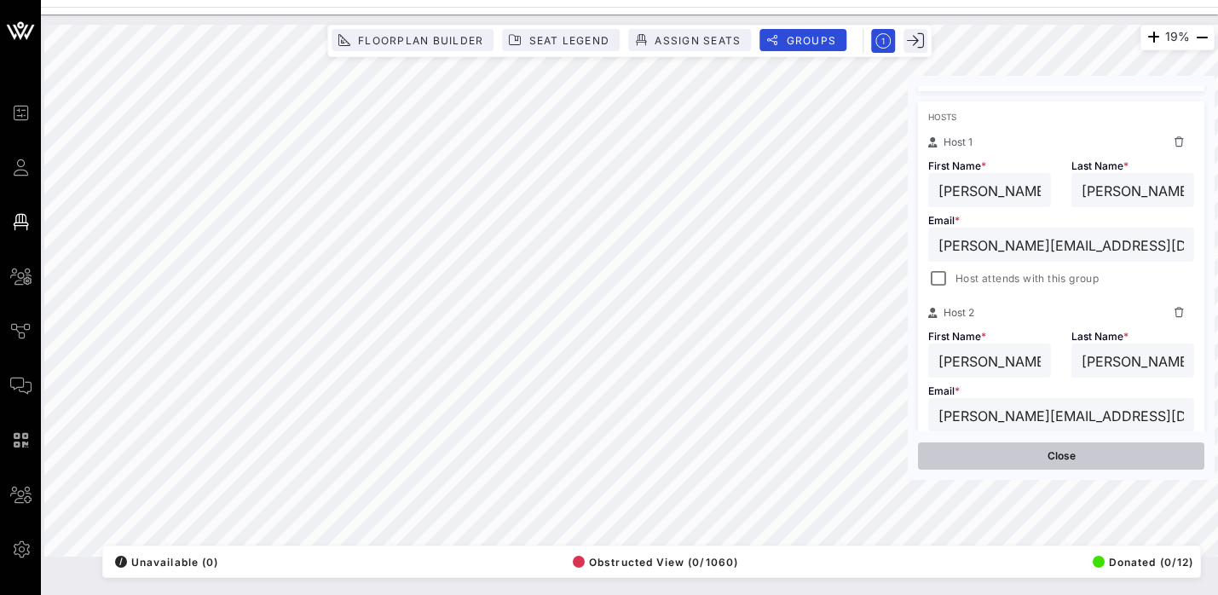
click at [1064, 456] on button "Close" at bounding box center [1061, 455] width 286 height 27
